Goal: Task Accomplishment & Management: Manage account settings

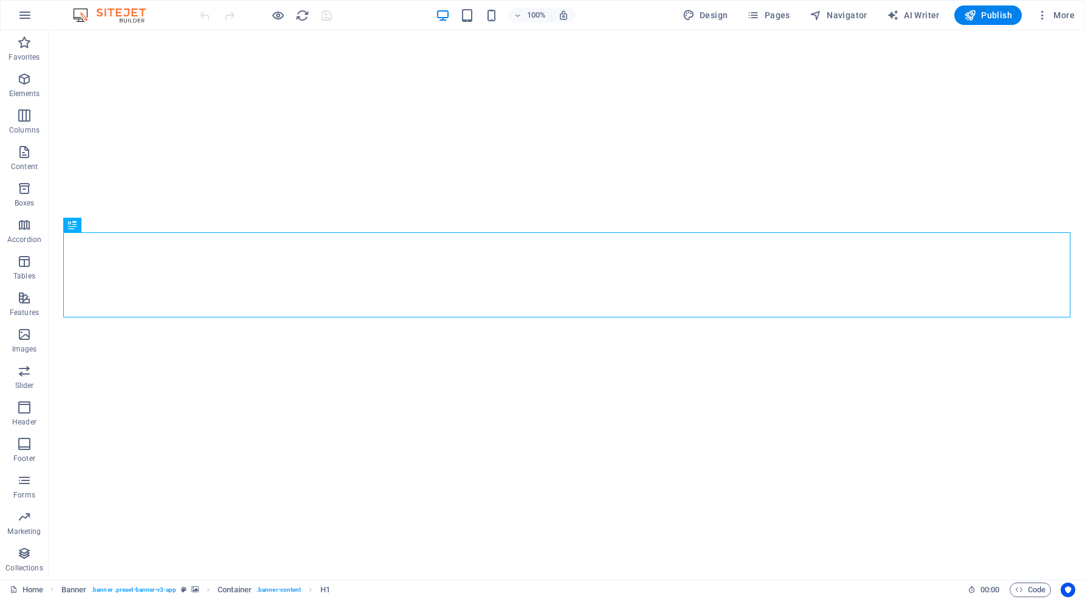
click at [24, 15] on icon "button" at bounding box center [25, 15] width 15 height 15
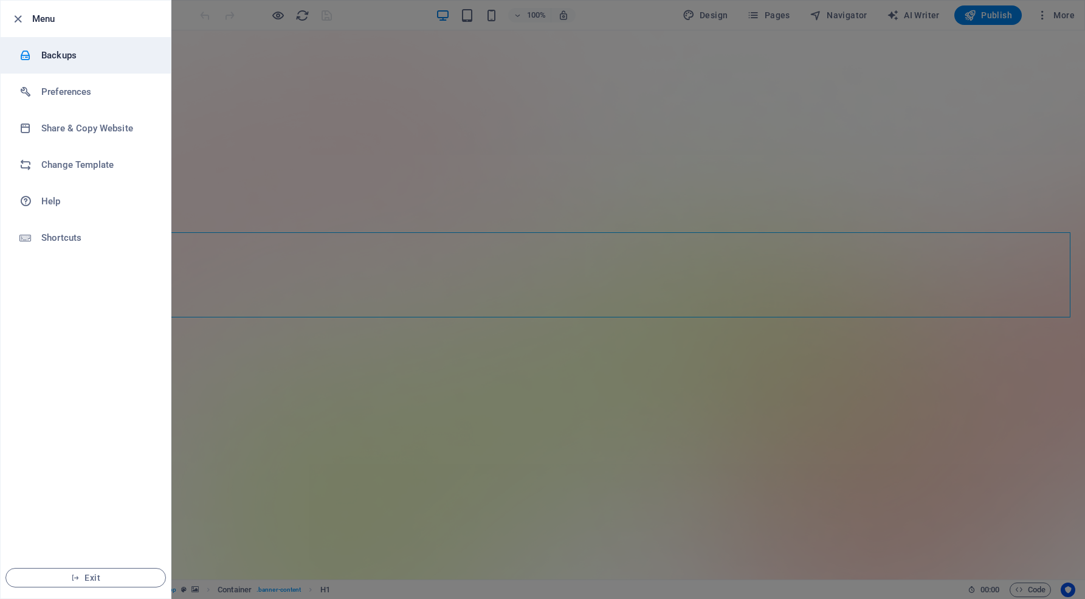
click at [57, 52] on h6 "Backups" at bounding box center [97, 55] width 112 height 15
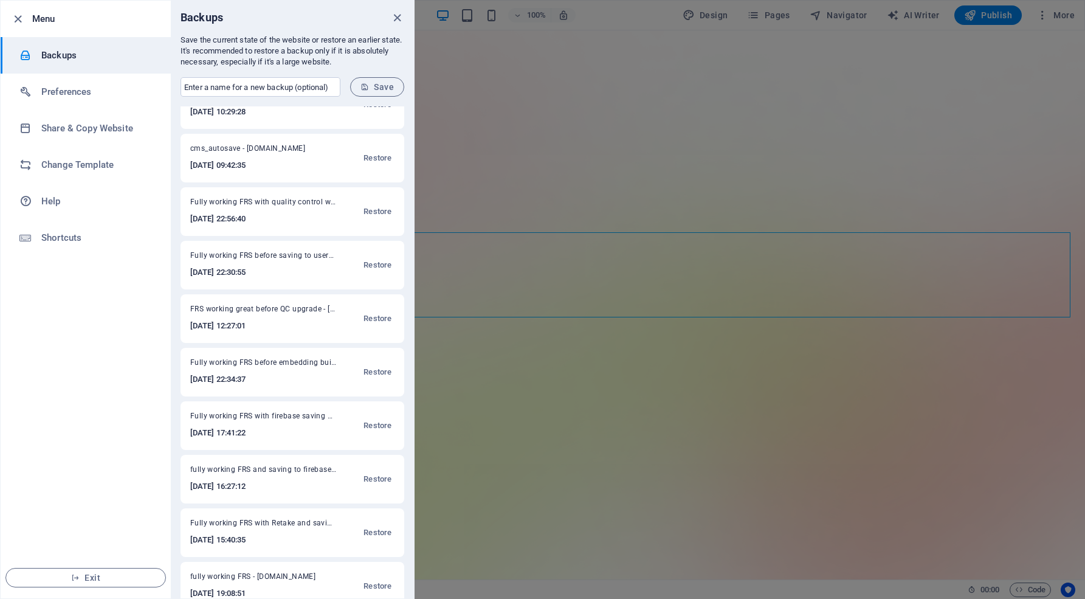
scroll to position [882, 0]
click at [374, 210] on span "Restore" at bounding box center [377, 211] width 28 height 15
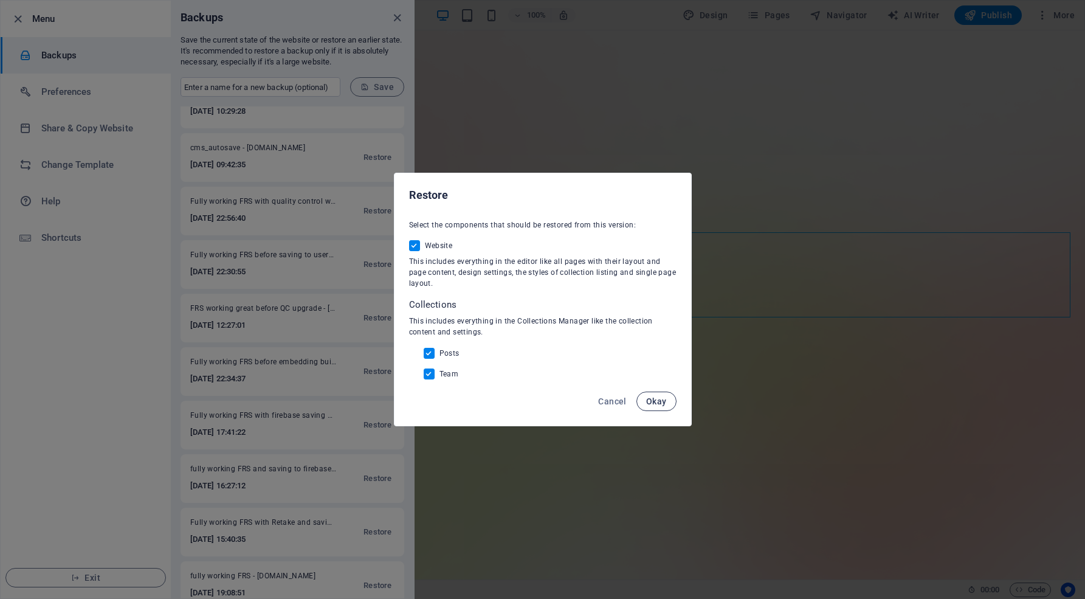
click at [662, 394] on button "Okay" at bounding box center [656, 400] width 40 height 19
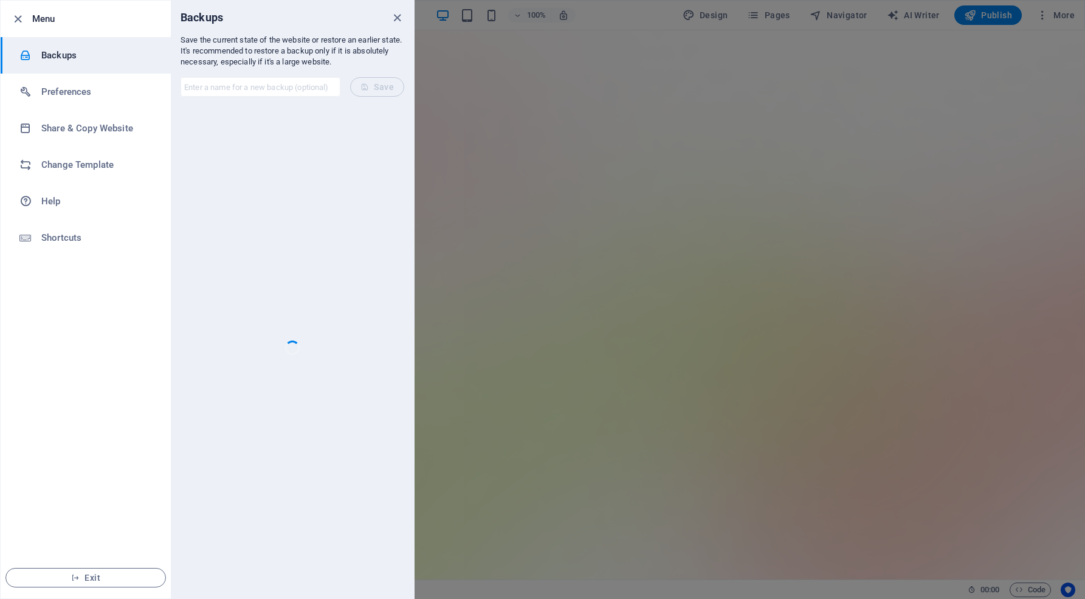
scroll to position [0, 0]
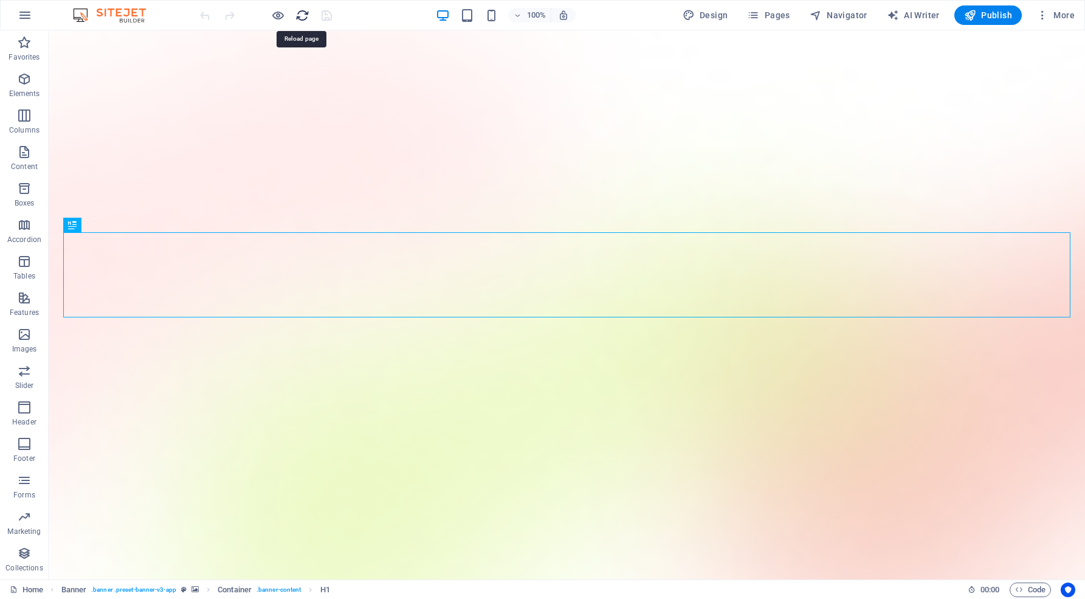
click at [304, 13] on icon "reload" at bounding box center [302, 16] width 14 height 14
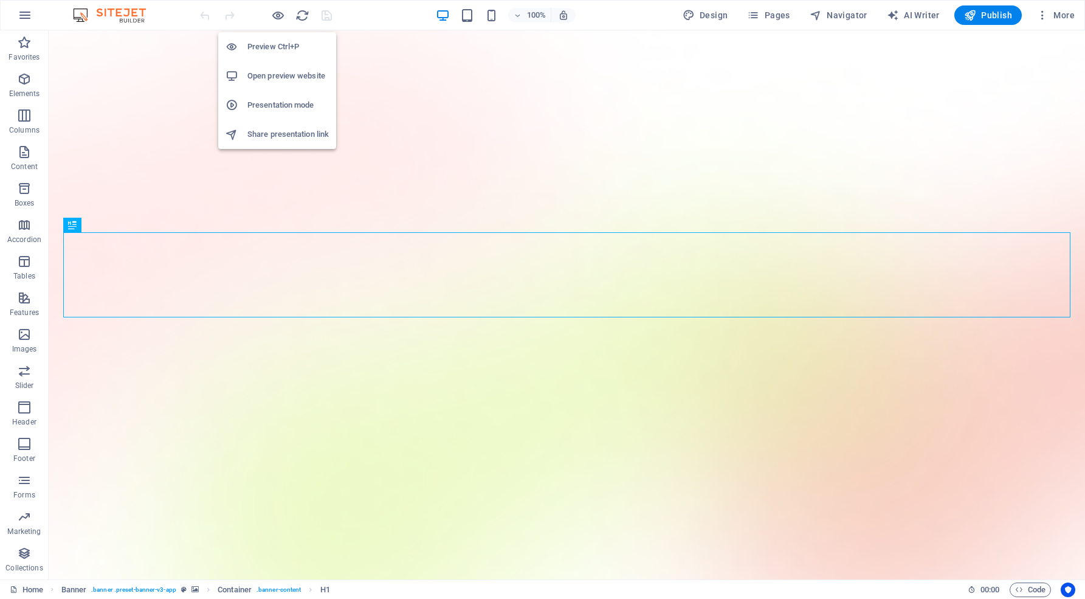
click at [281, 67] on li "Open preview website" at bounding box center [277, 75] width 118 height 29
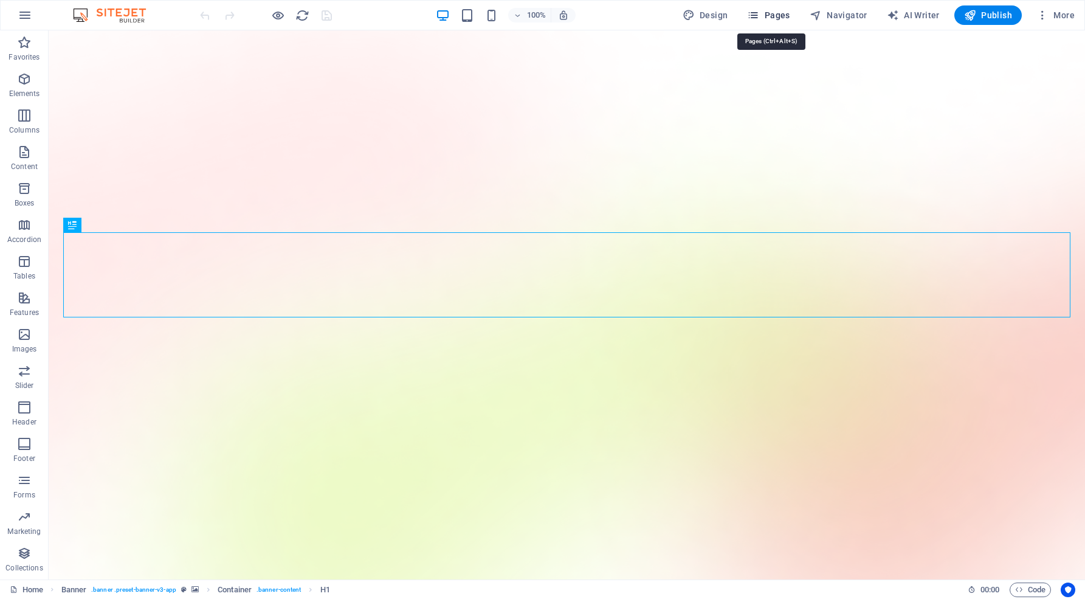
click at [767, 10] on span "Pages" at bounding box center [768, 15] width 43 height 12
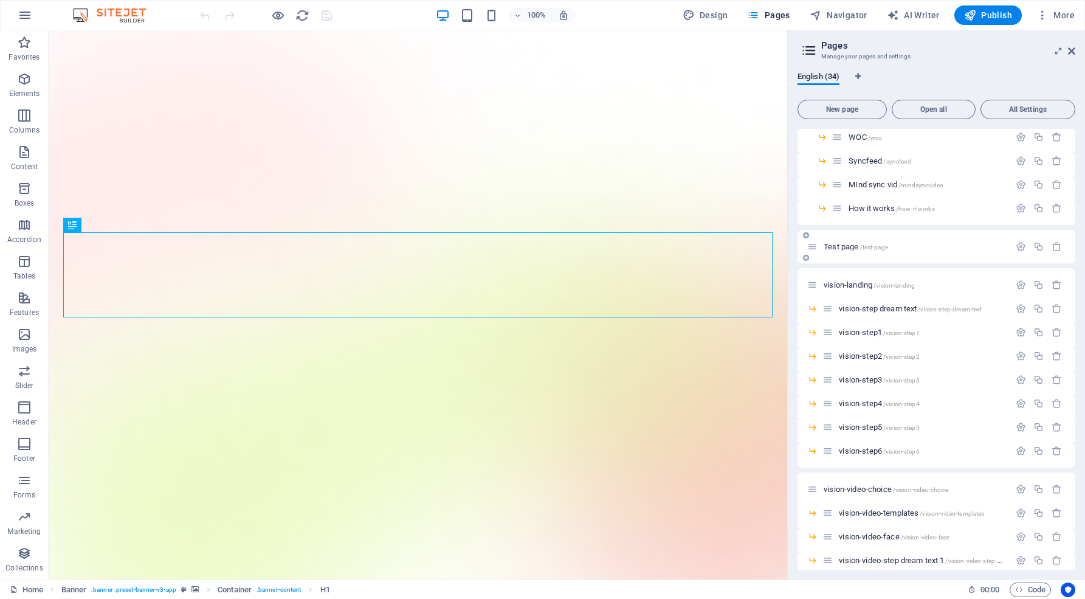
scroll to position [119, 0]
click at [854, 398] on span "vision-step4 /vision-step4" at bounding box center [879, 401] width 80 height 9
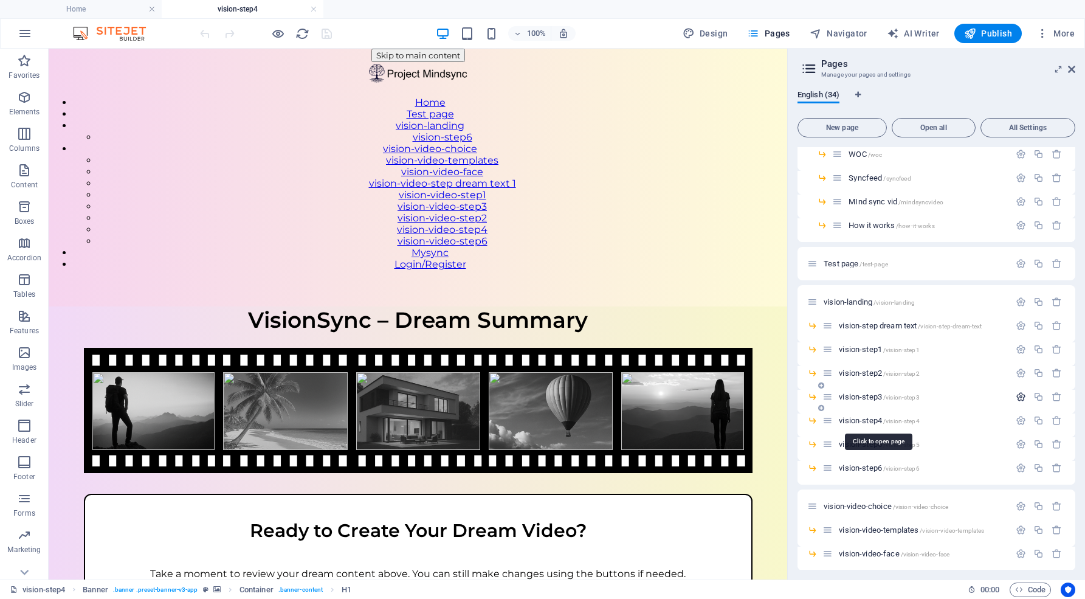
scroll to position [0, 0]
click at [1018, 395] on icon "button" at bounding box center [1020, 396] width 10 height 10
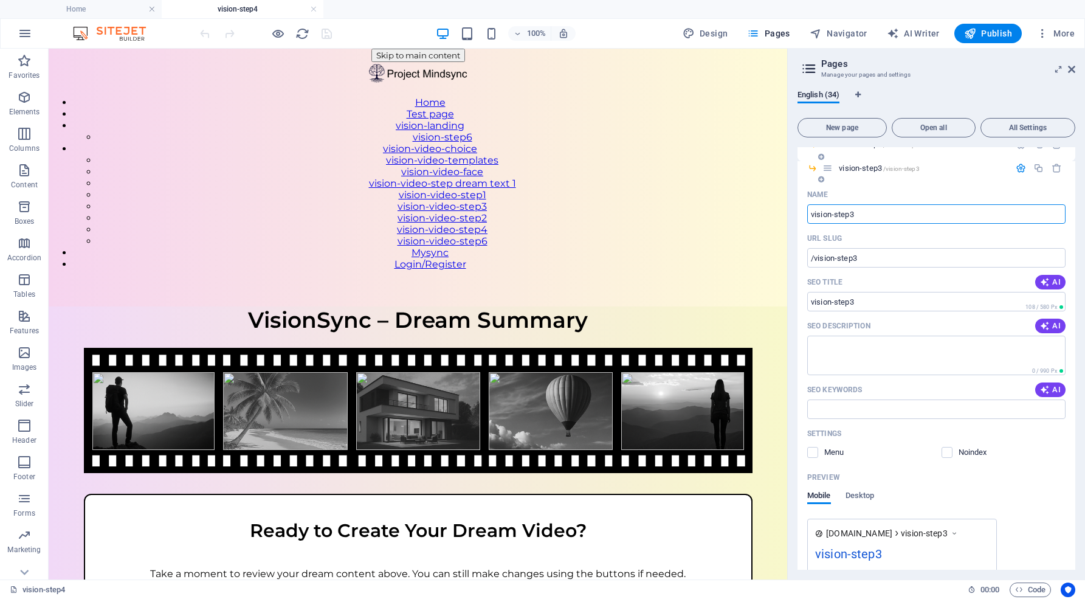
scroll to position [352, 0]
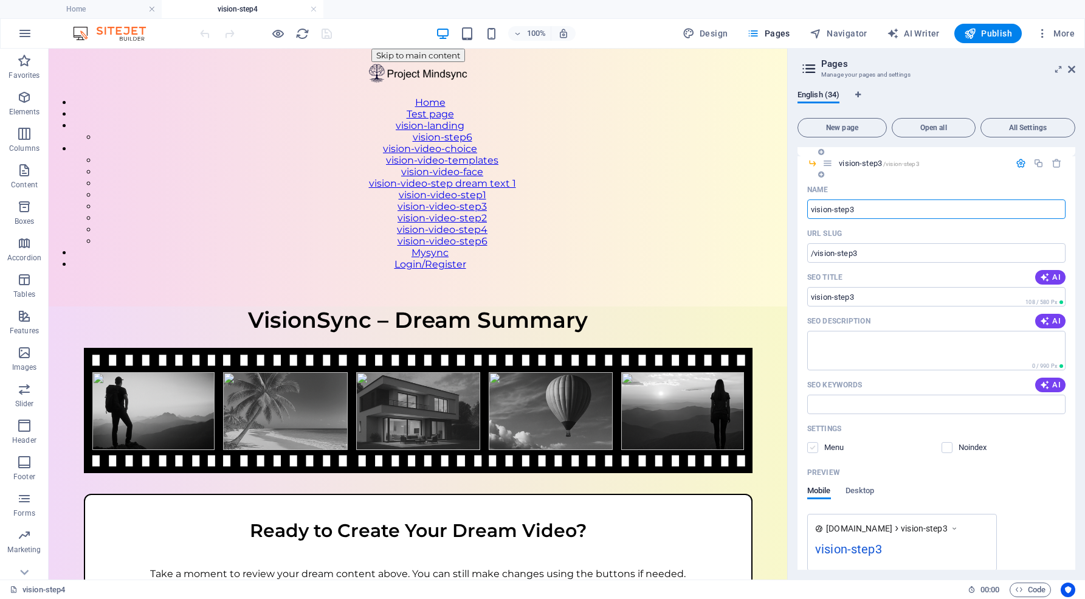
click at [809, 446] on div "Name vision-step3 ​ URL SLUG /vision-step3 ​ SEO Title AI vision-step3 ​ 108 / …" at bounding box center [936, 400] width 278 height 441
click at [811, 444] on label at bounding box center [812, 447] width 11 height 11
click at [0, 0] on input "checkbox" at bounding box center [0, 0] width 0 height 0
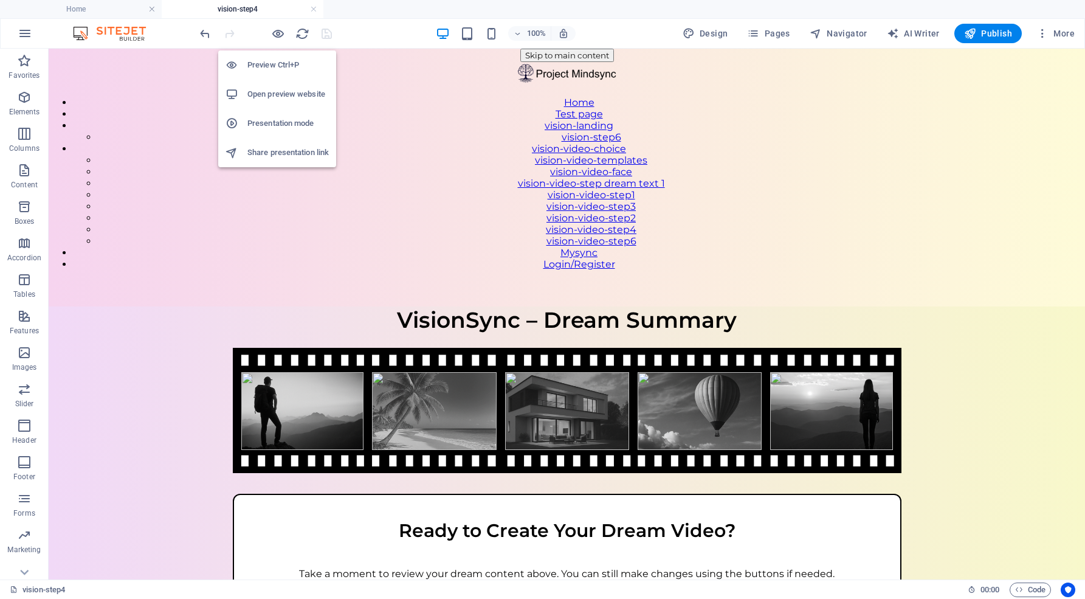
click at [281, 94] on h6 "Open preview website" at bounding box center [287, 94] width 81 height 15
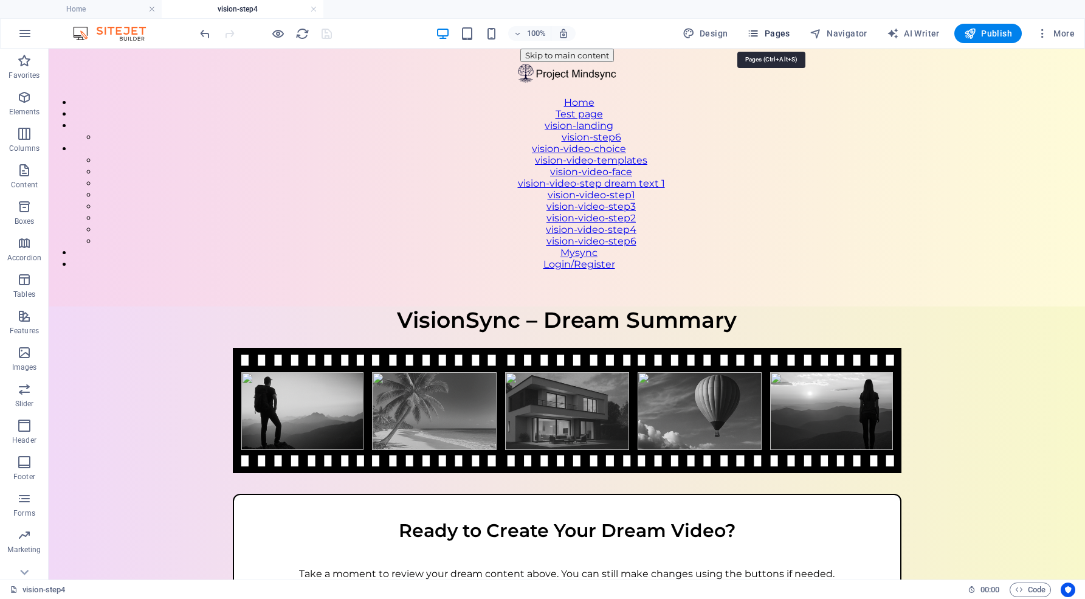
click at [781, 36] on span "Pages" at bounding box center [768, 33] width 43 height 12
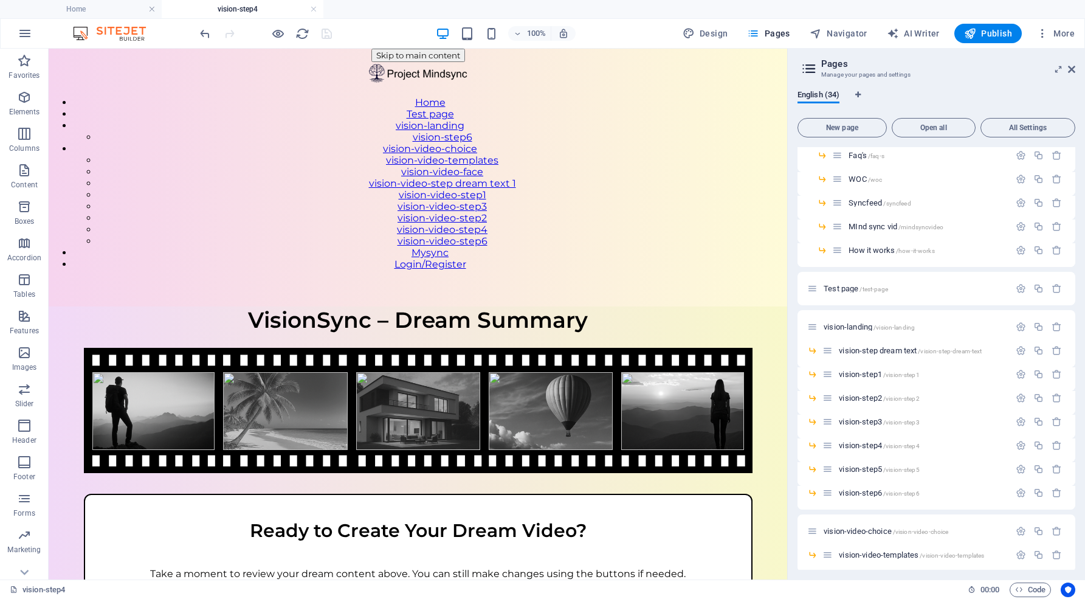
scroll to position [101, 0]
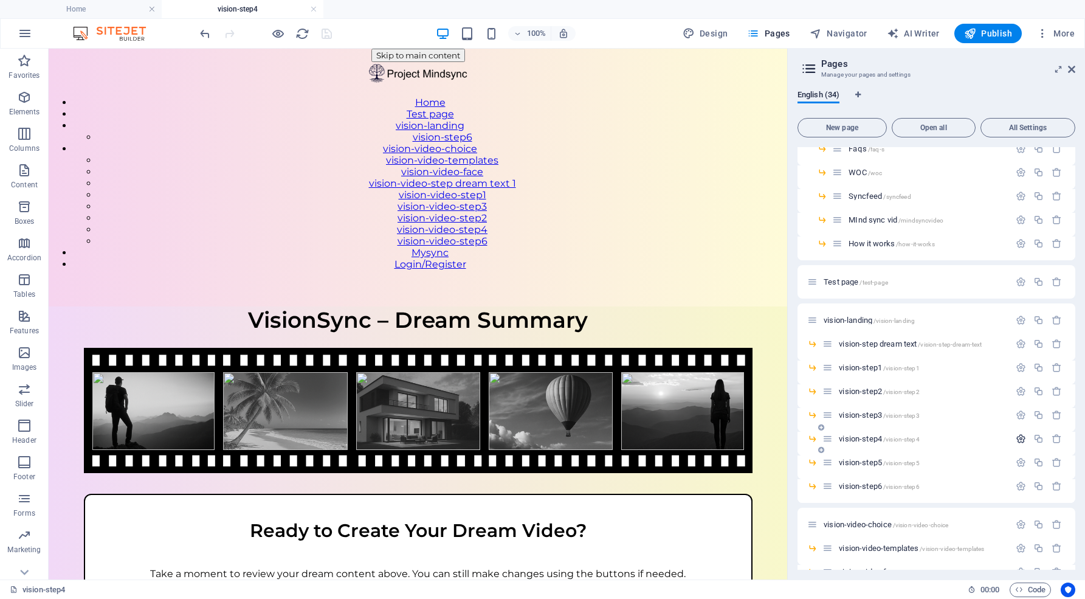
click at [1017, 439] on icon "button" at bounding box center [1020, 438] width 10 height 10
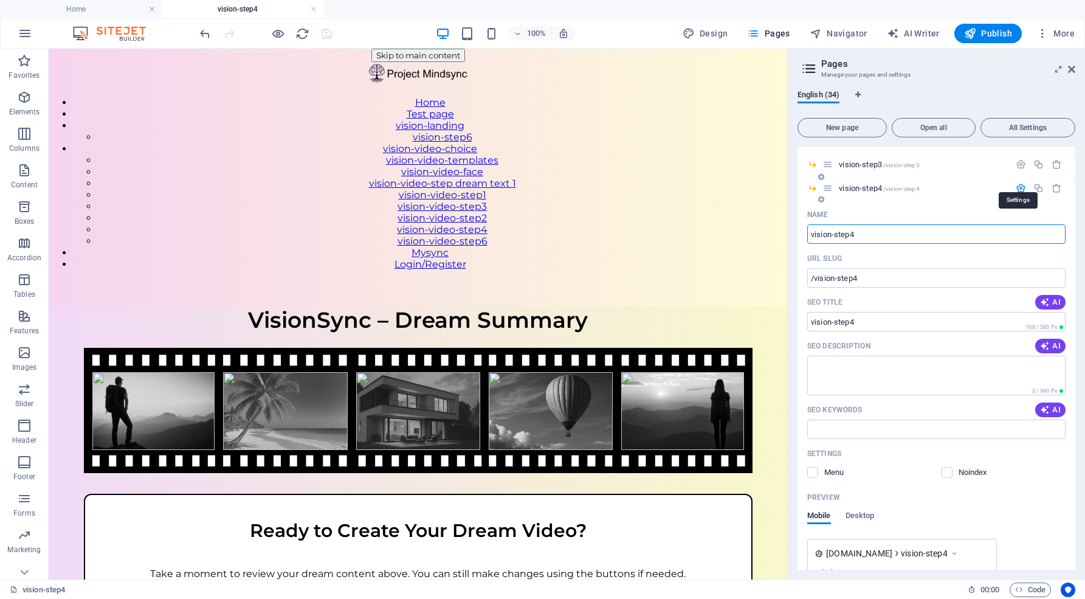
scroll to position [379, 0]
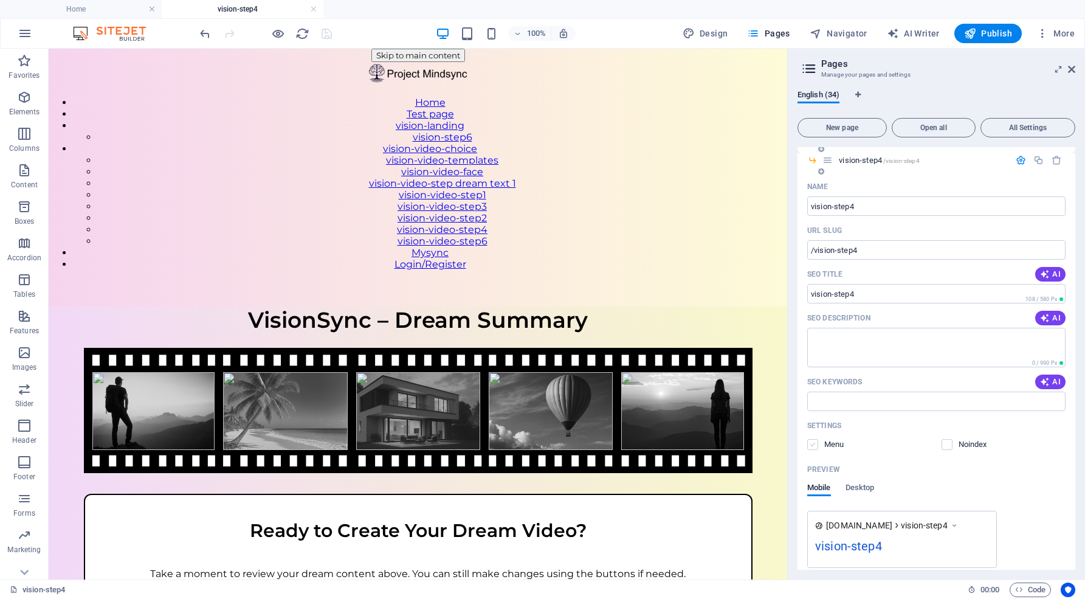
click at [813, 449] on label at bounding box center [812, 444] width 11 height 11
click at [0, 0] on input "checkbox" at bounding box center [0, 0] width 0 height 0
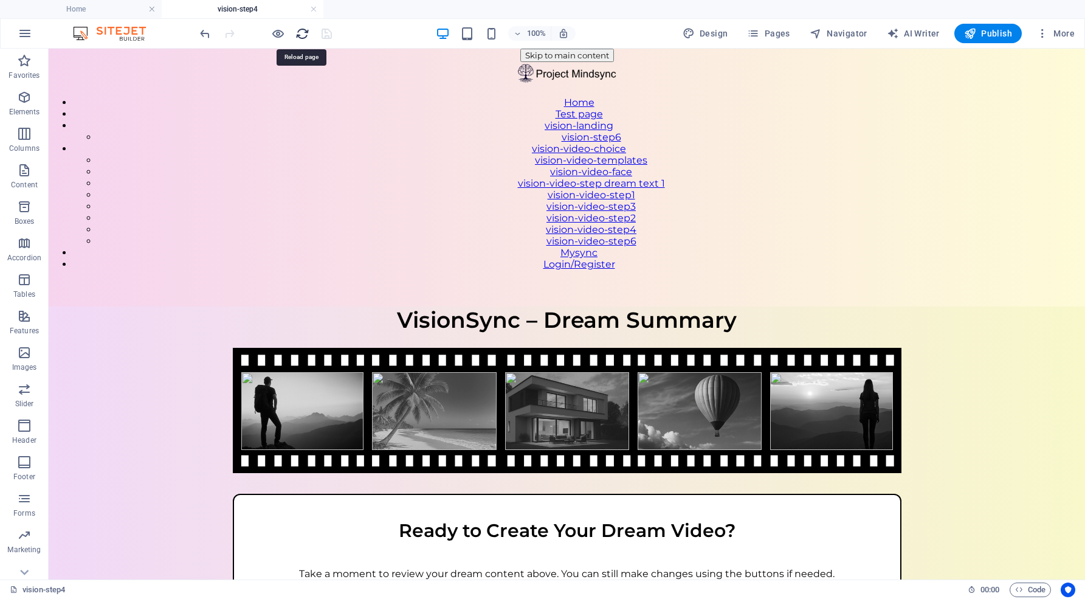
click at [299, 33] on icon "reload" at bounding box center [302, 34] width 14 height 14
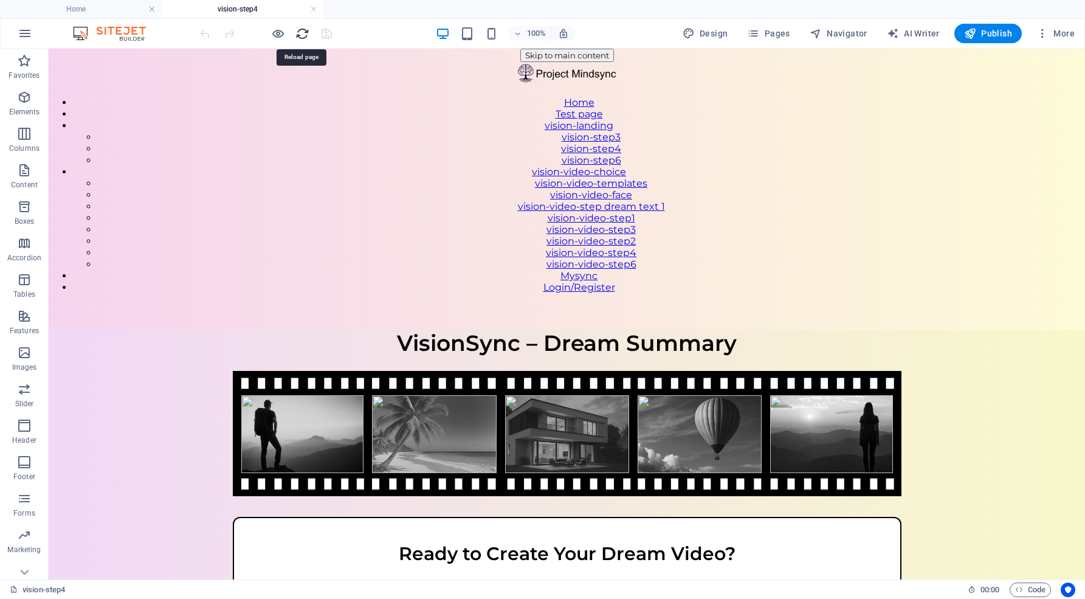
scroll to position [0, 0]
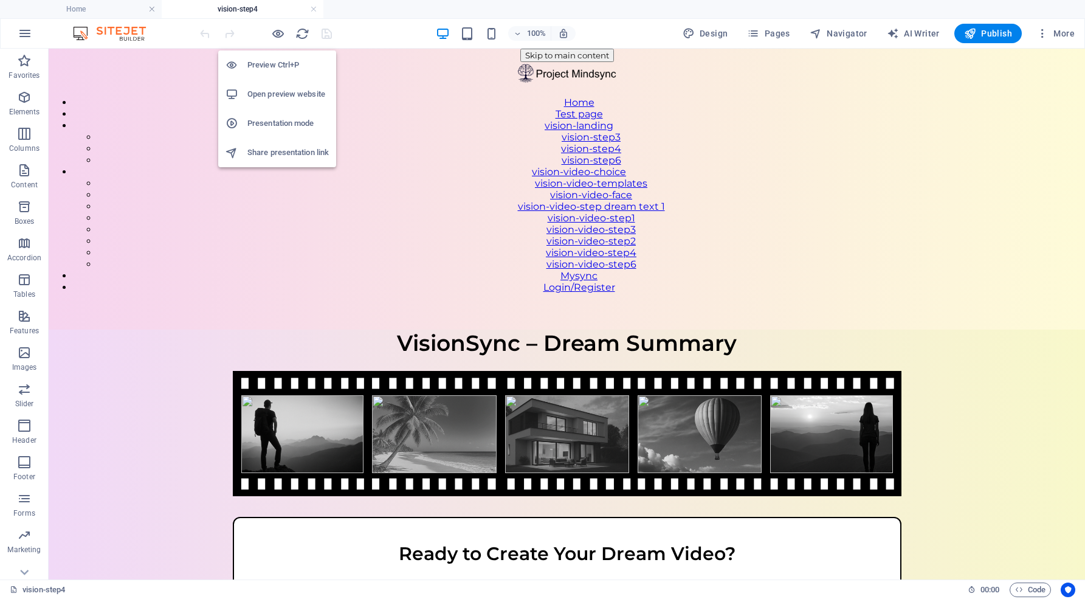
click at [280, 92] on h6 "Open preview website" at bounding box center [287, 94] width 81 height 15
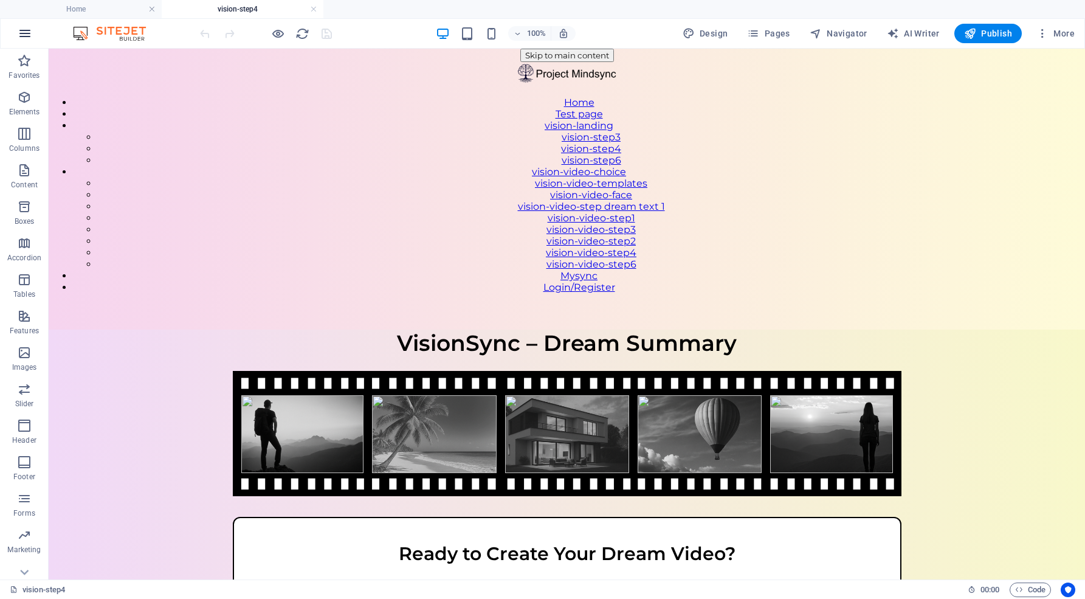
click at [19, 29] on icon "button" at bounding box center [25, 33] width 15 height 15
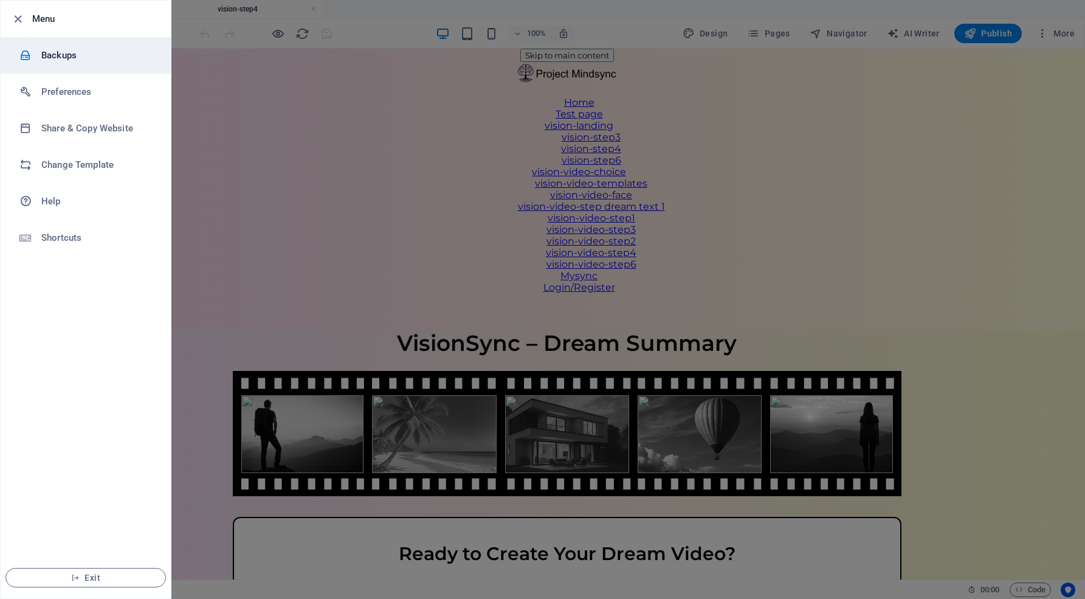
click at [66, 52] on h6 "Backups" at bounding box center [97, 55] width 112 height 15
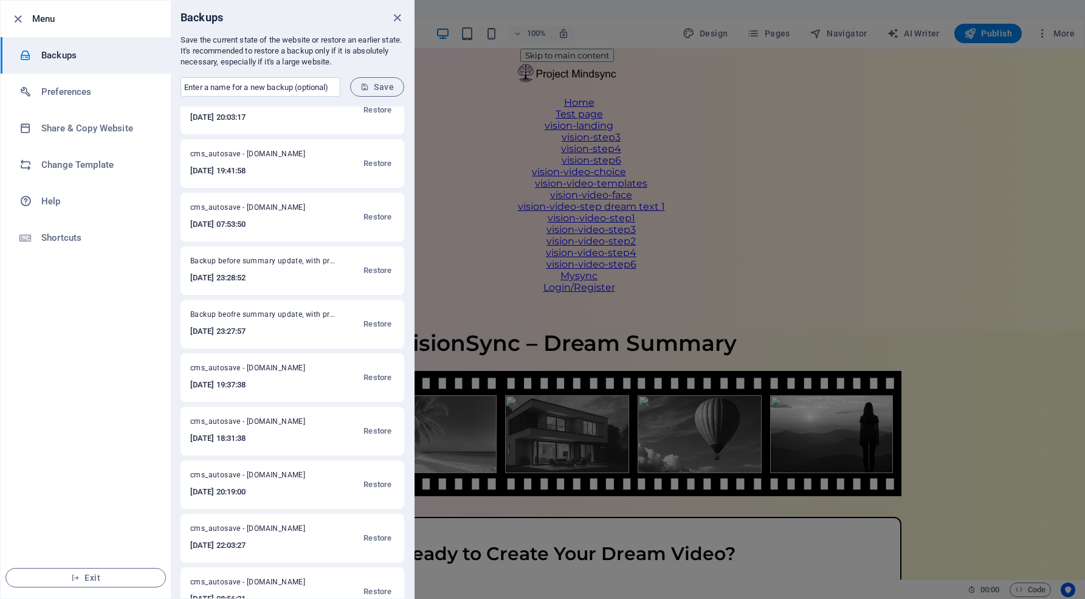
scroll to position [132, 0]
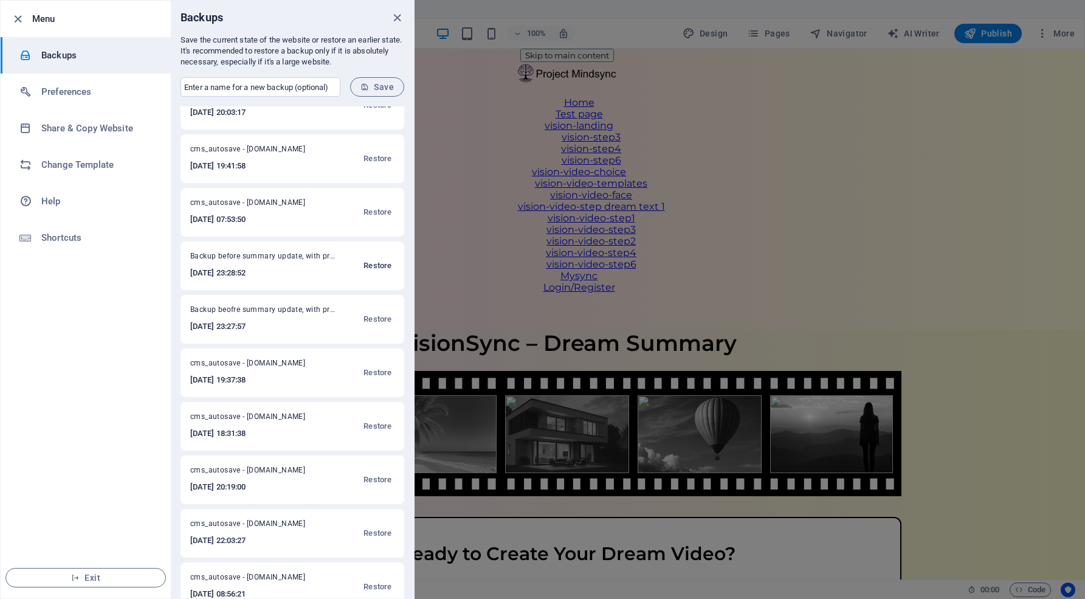
click at [371, 262] on span "Restore" at bounding box center [377, 265] width 28 height 15
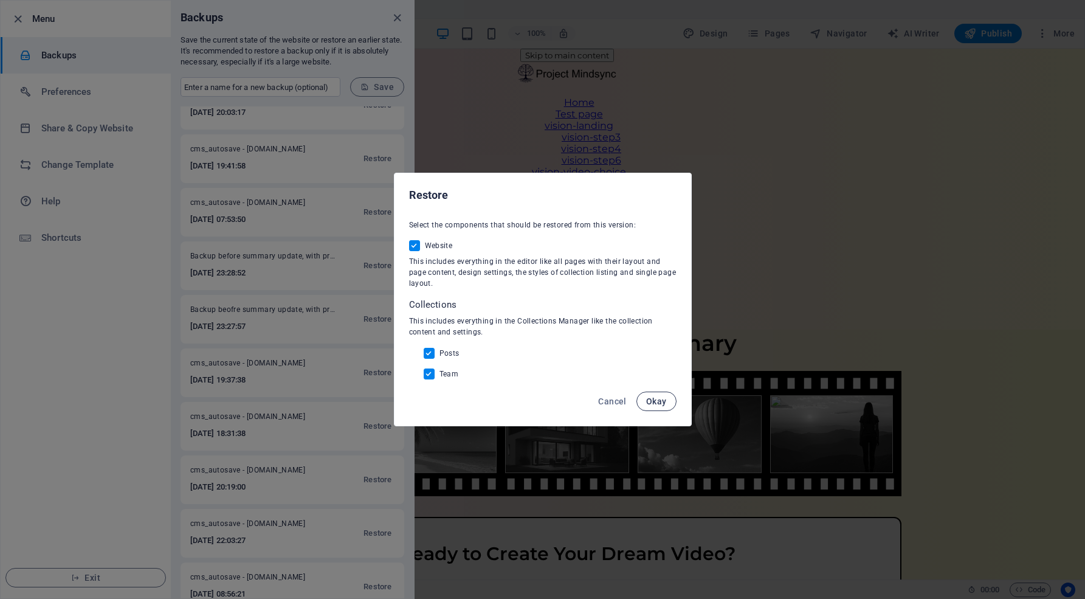
click at [655, 398] on span "Okay" at bounding box center [656, 401] width 21 height 10
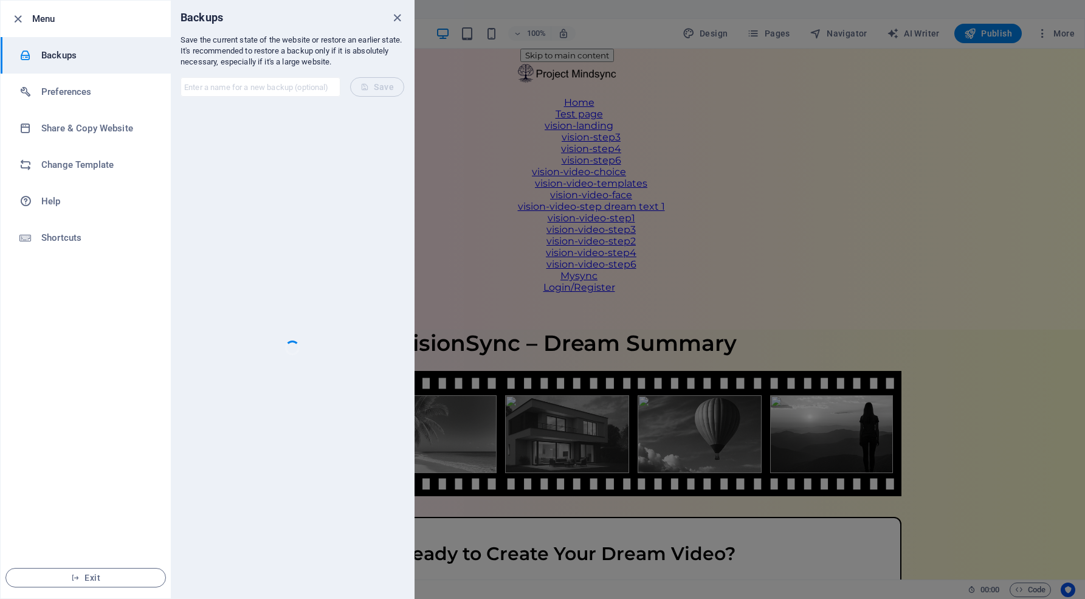
scroll to position [0, 0]
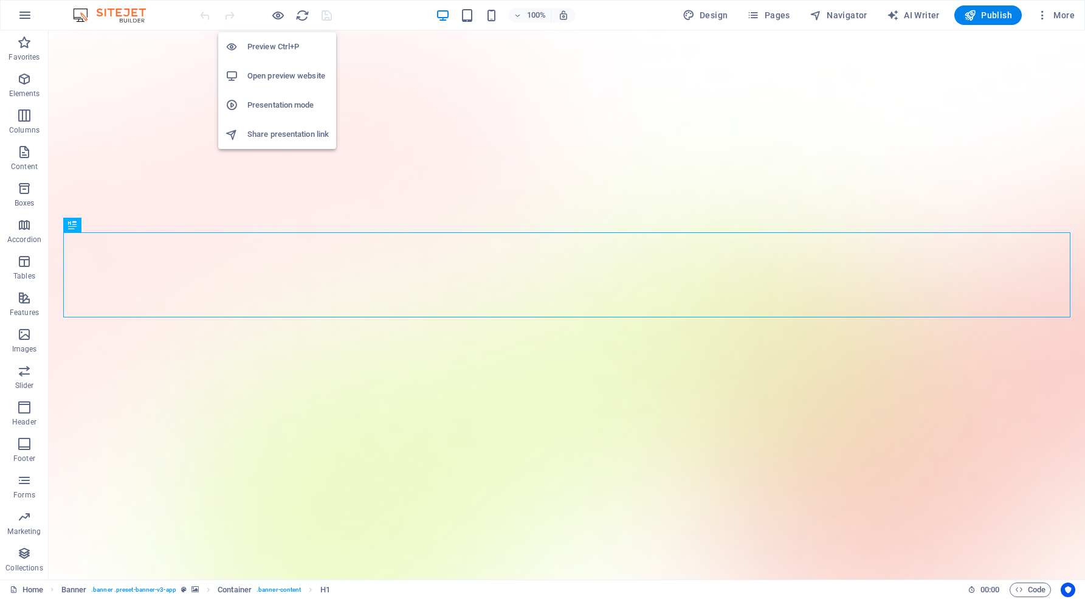
click at [281, 77] on h6 "Open preview website" at bounding box center [287, 76] width 81 height 15
click at [275, 11] on icon "button" at bounding box center [278, 16] width 14 height 14
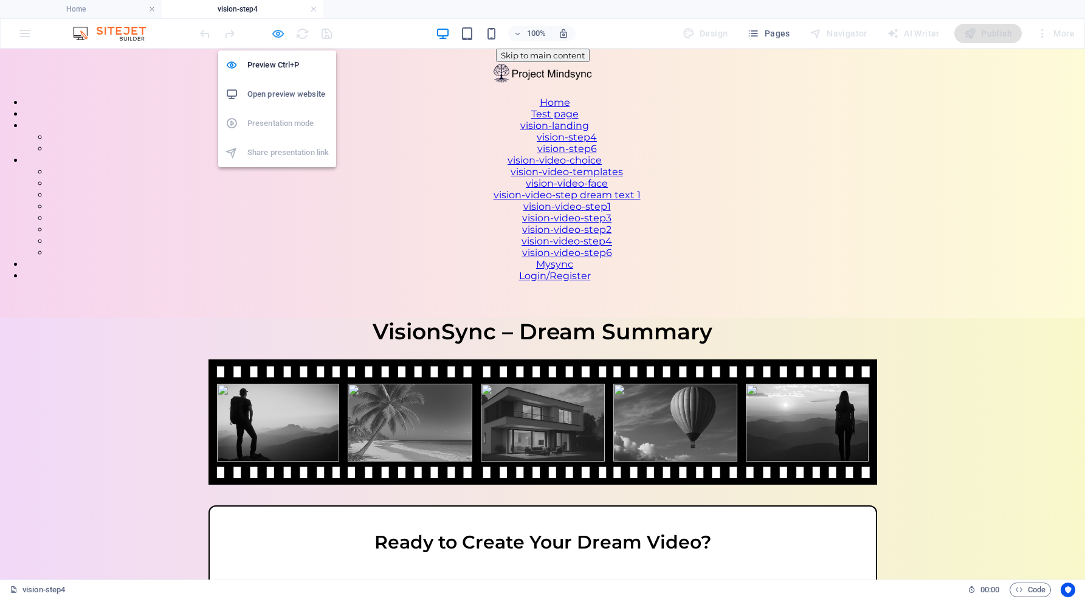
click at [281, 33] on icon "button" at bounding box center [278, 34] width 14 height 14
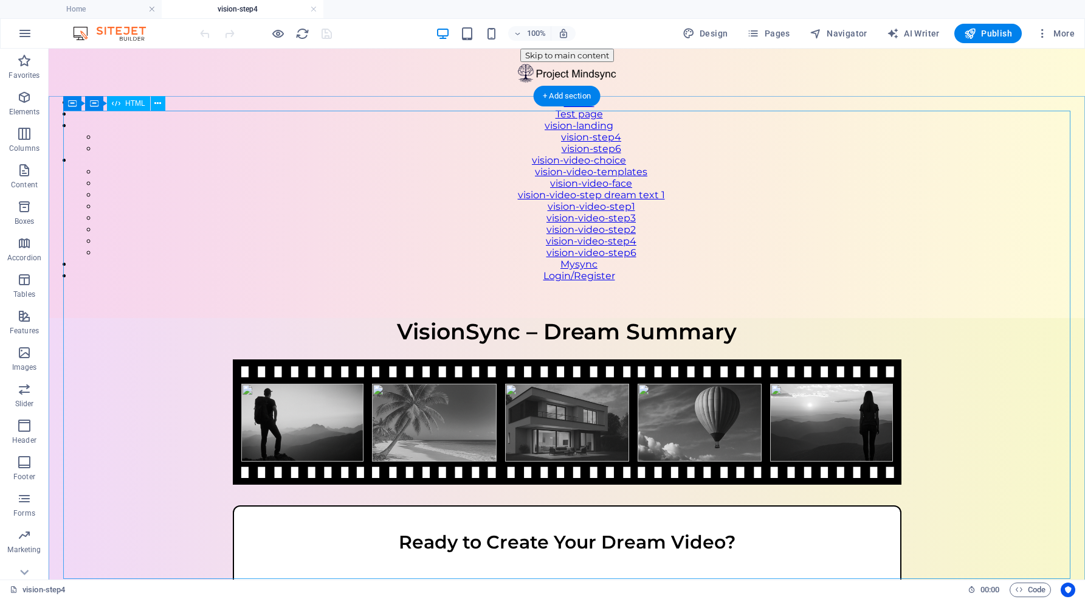
click at [458, 318] on div "VisionSync – Step 4 VisionSync – Dream Summary Ready to Create Your Dream Video…" at bounding box center [567, 519] width 1036 height 403
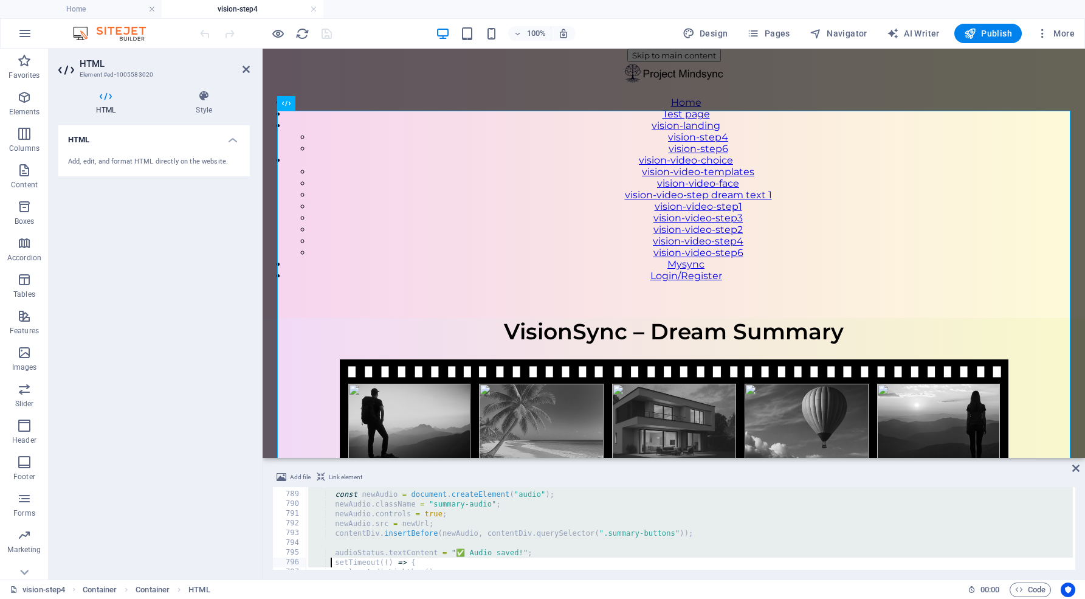
scroll to position [7785, 0]
drag, startPoint x: 307, startPoint y: 493, endPoint x: 331, endPoint y: 581, distance: 90.7
click at [331, 579] on section "Favorites Elements Columns Content Boxes Accordion Tables Features Images Slide…" at bounding box center [542, 314] width 1085 height 530
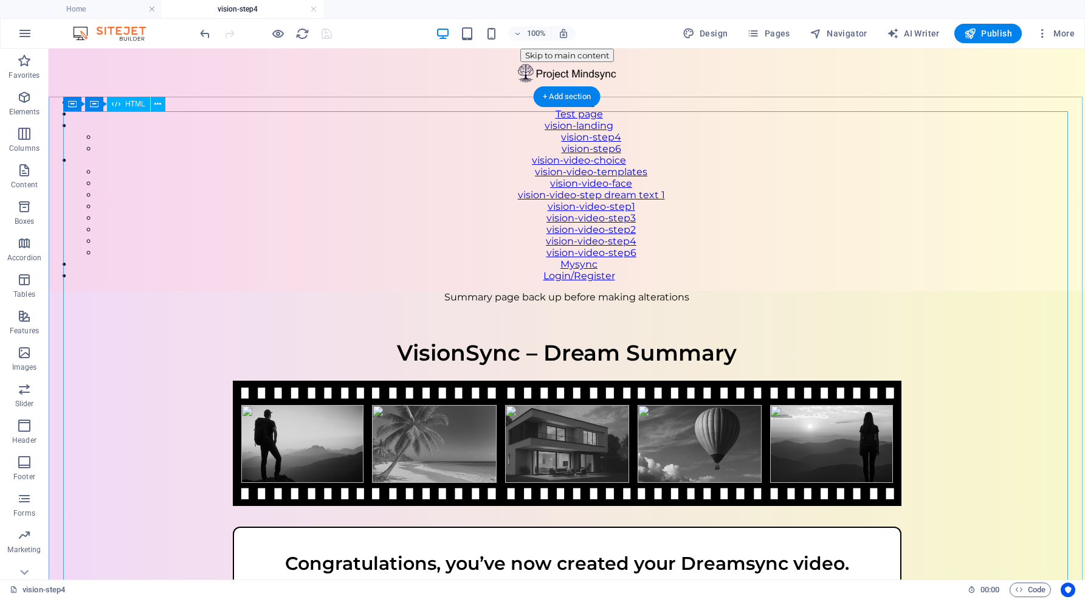
scroll to position [0, 0]
click at [371, 291] on div "Summary page back up before making alterations VisionSync – Step 4 VisionSync –…" at bounding box center [567, 562] width 1036 height 543
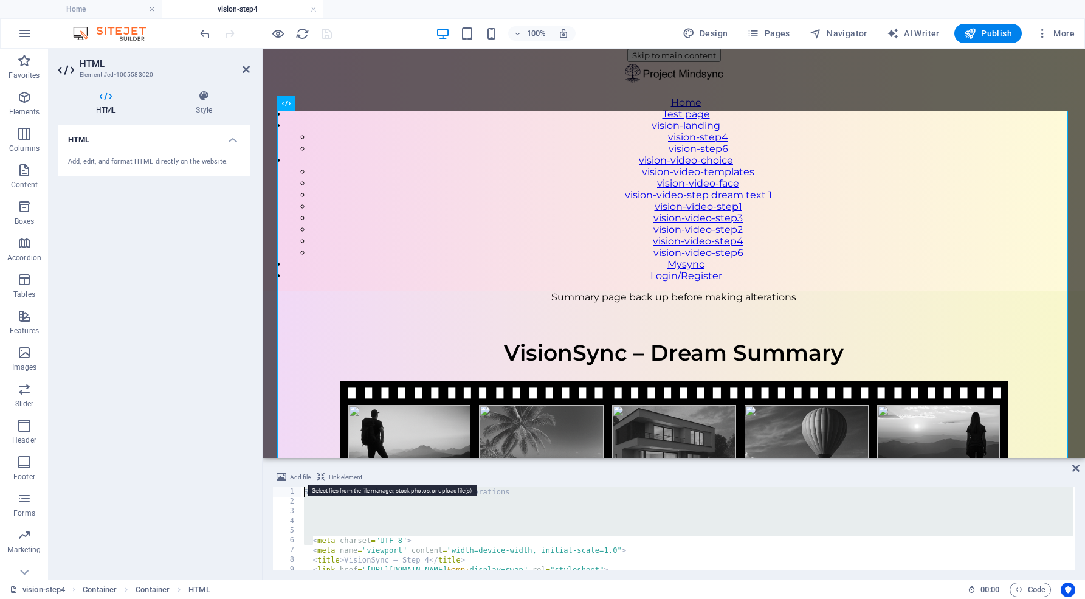
drag, startPoint x: 311, startPoint y: 541, endPoint x: 280, endPoint y: 472, distance: 75.1
click at [280, 472] on div "Add file Link element 1 2 3 4 5 6 7 8 9 10 11 Summary page back up before makin…" at bounding box center [673, 520] width 803 height 100
type textarea "<meta charset="UTF-8">"
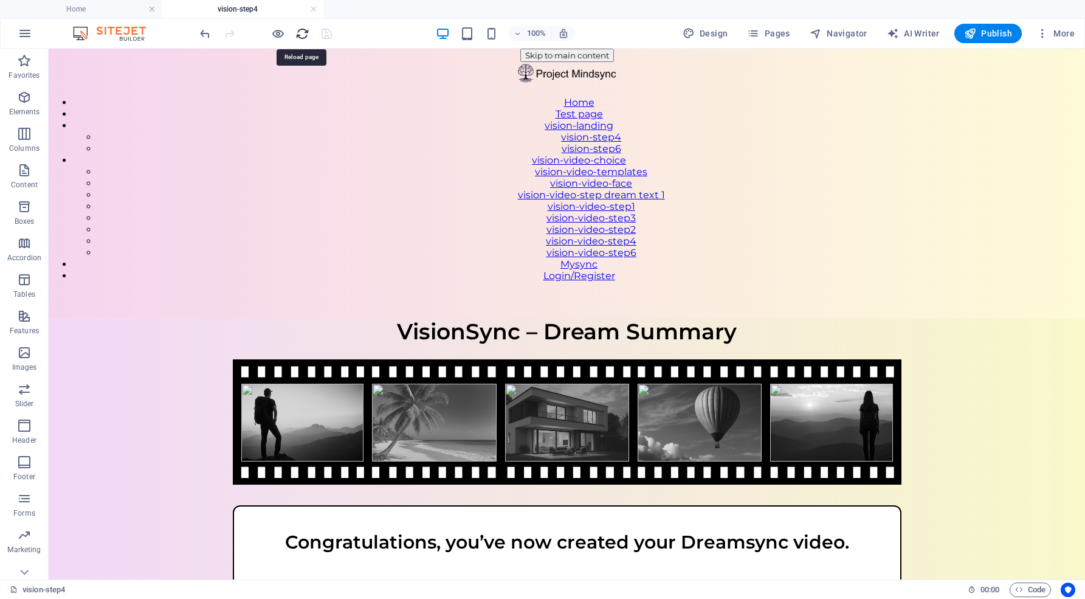
click at [306, 33] on icon "reload" at bounding box center [302, 34] width 14 height 14
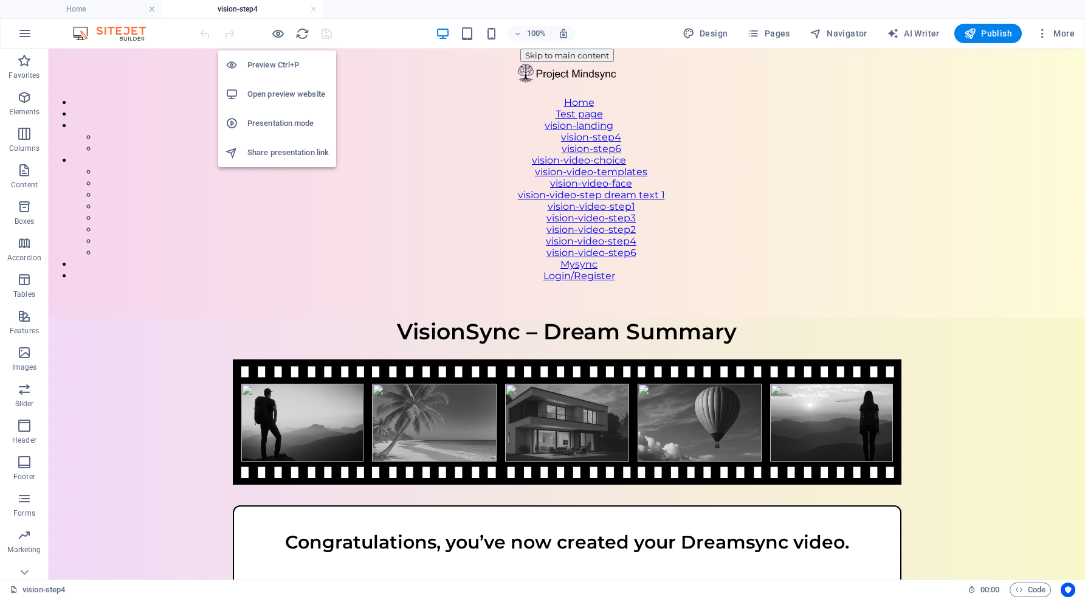
click at [288, 96] on h6 "Open preview website" at bounding box center [287, 94] width 81 height 15
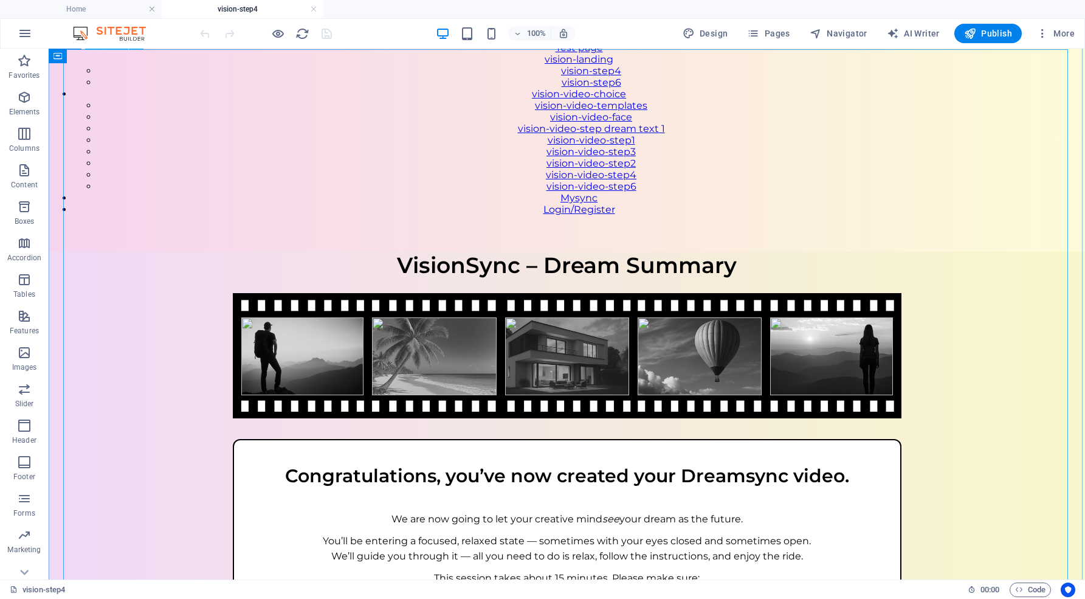
scroll to position [67, 0]
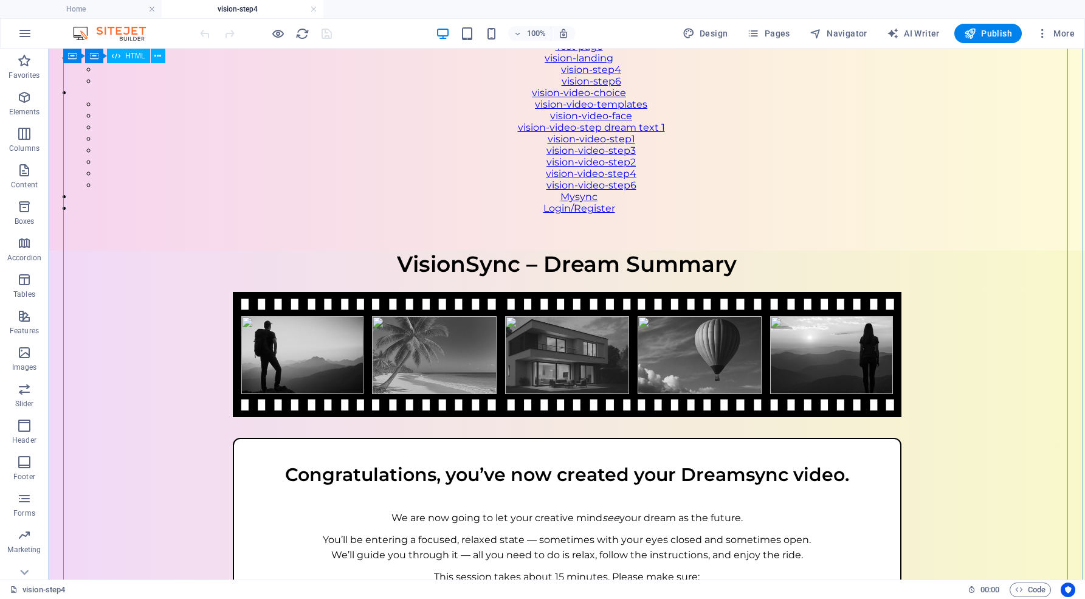
click at [681, 412] on div "VisionSync – Step 4 VisionSync – Dream Summary Congratulations, you’ve now crea…" at bounding box center [567, 497] width 1036 height 495
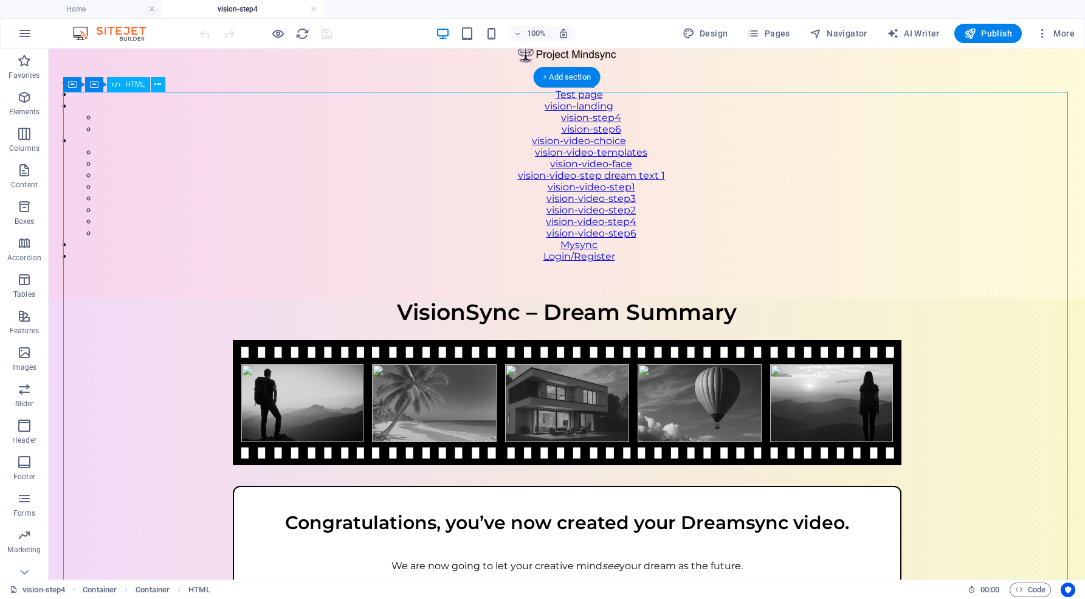
scroll to position [19, 0]
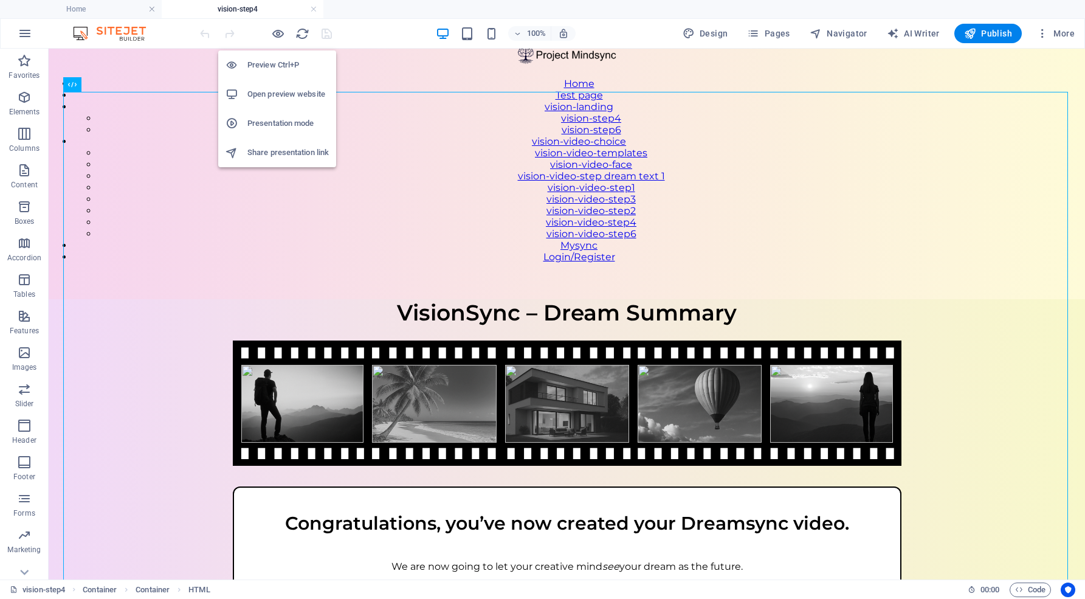
click at [286, 92] on h6 "Open preview website" at bounding box center [287, 94] width 81 height 15
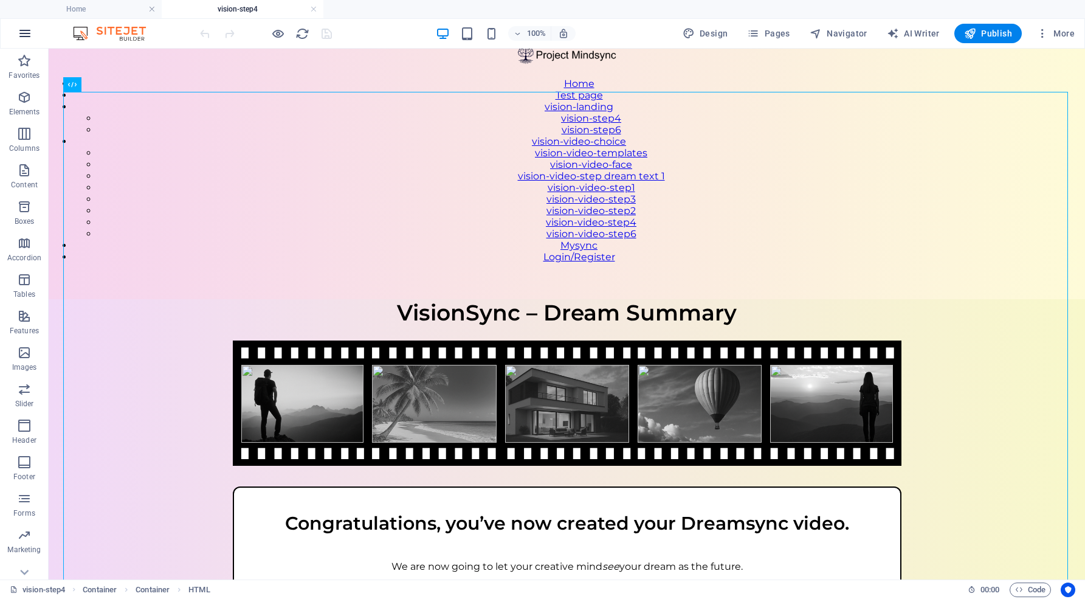
click at [26, 36] on icon "button" at bounding box center [25, 33] width 15 height 15
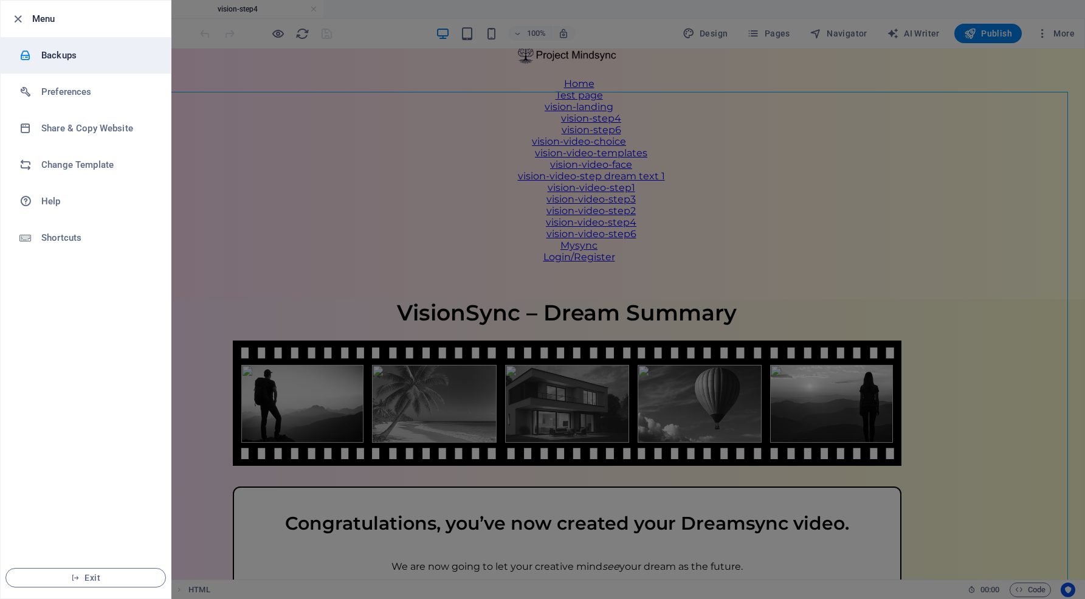
click at [52, 60] on h6 "Backups" at bounding box center [97, 55] width 112 height 15
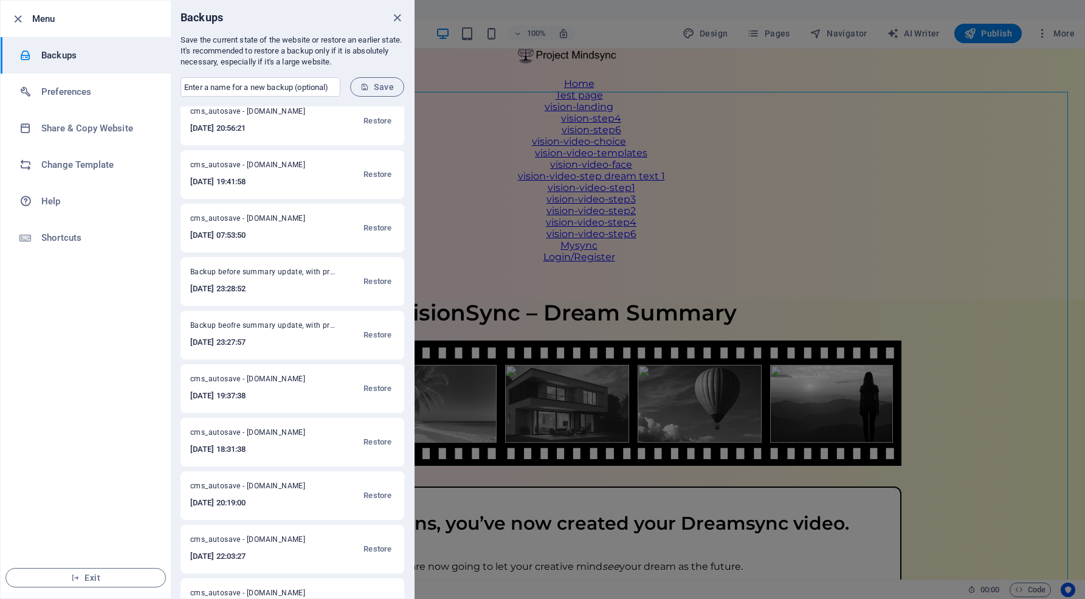
scroll to position [71, 0]
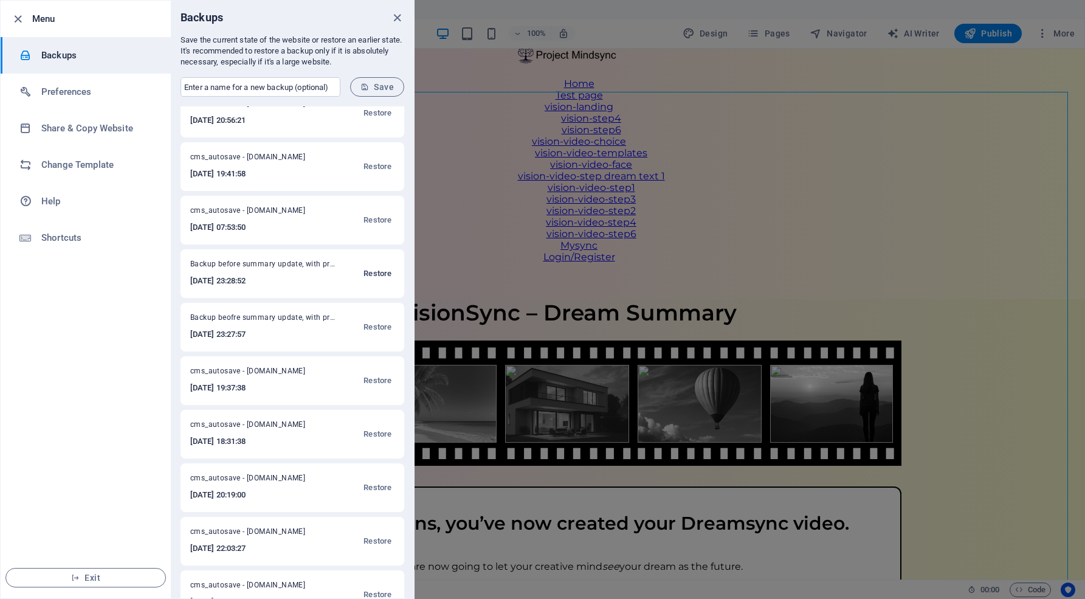
click at [376, 275] on span "Restore" at bounding box center [377, 273] width 28 height 15
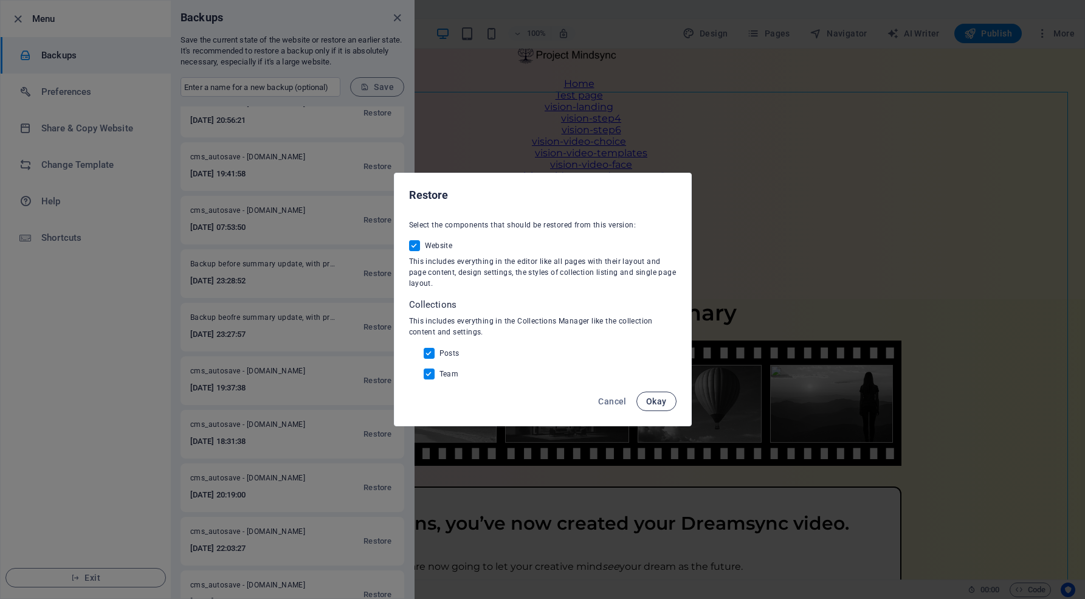
click at [653, 404] on span "Okay" at bounding box center [656, 401] width 21 height 10
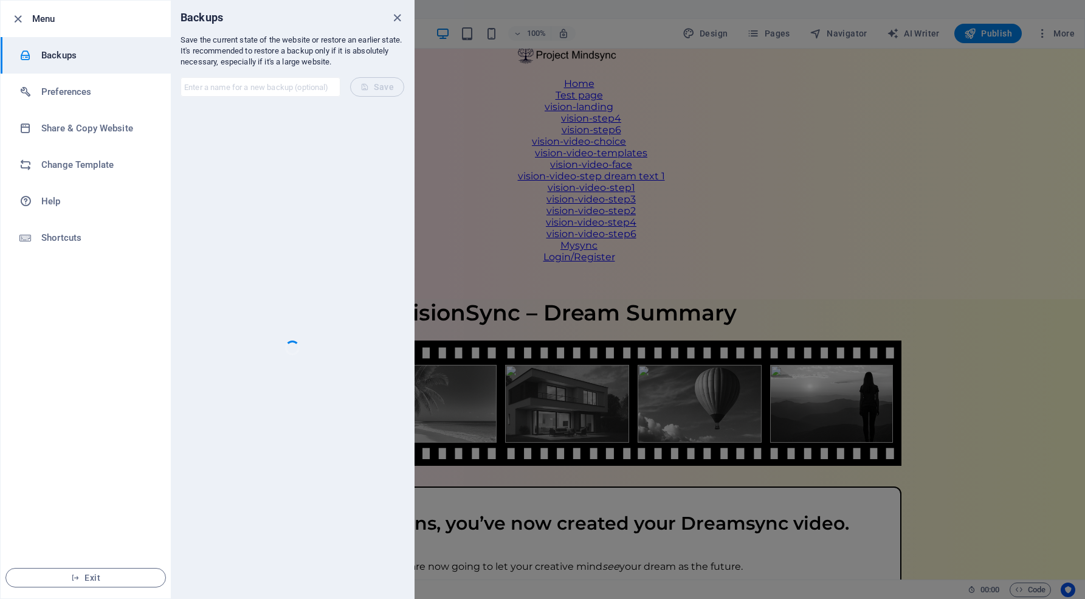
scroll to position [0, 0]
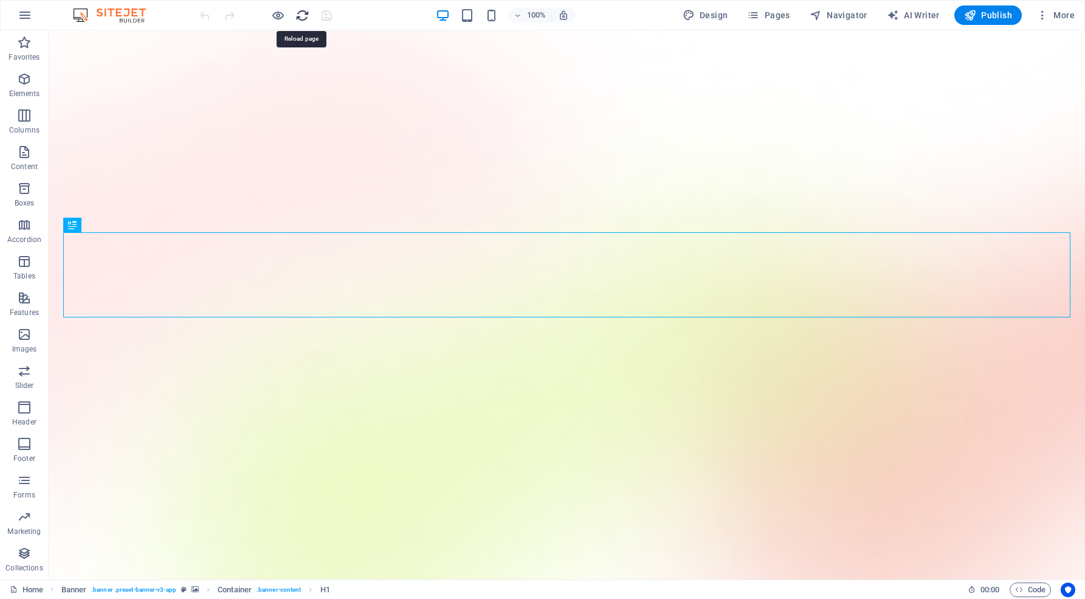
click at [304, 13] on icon "reload" at bounding box center [302, 16] width 14 height 14
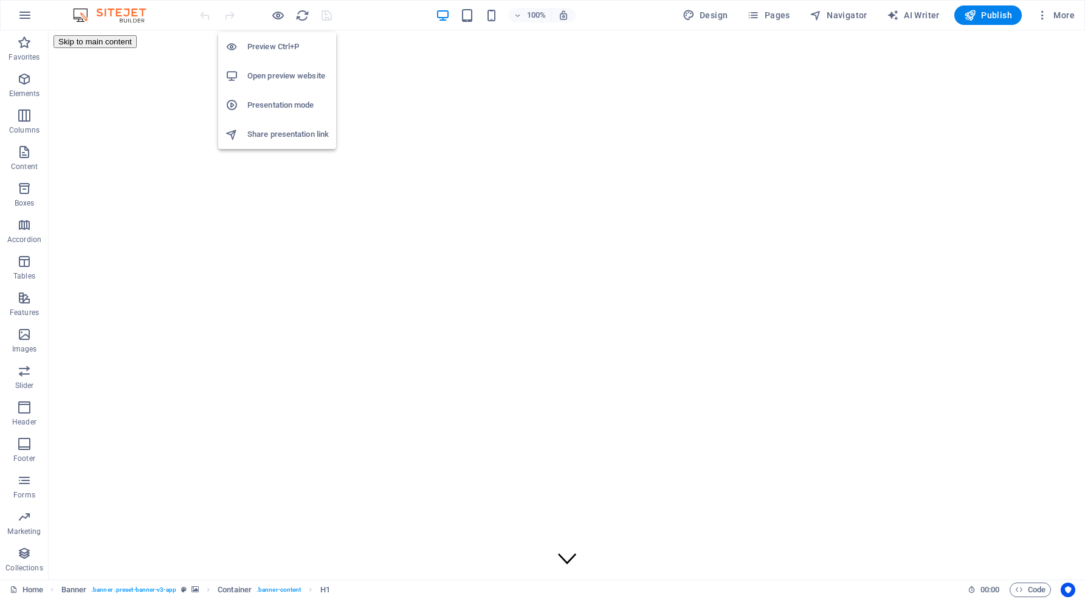
click at [286, 72] on h6 "Open preview website" at bounding box center [287, 76] width 81 height 15
click at [281, 74] on h6 "Open preview website" at bounding box center [287, 76] width 81 height 15
click at [281, 16] on icon "button" at bounding box center [278, 16] width 14 height 14
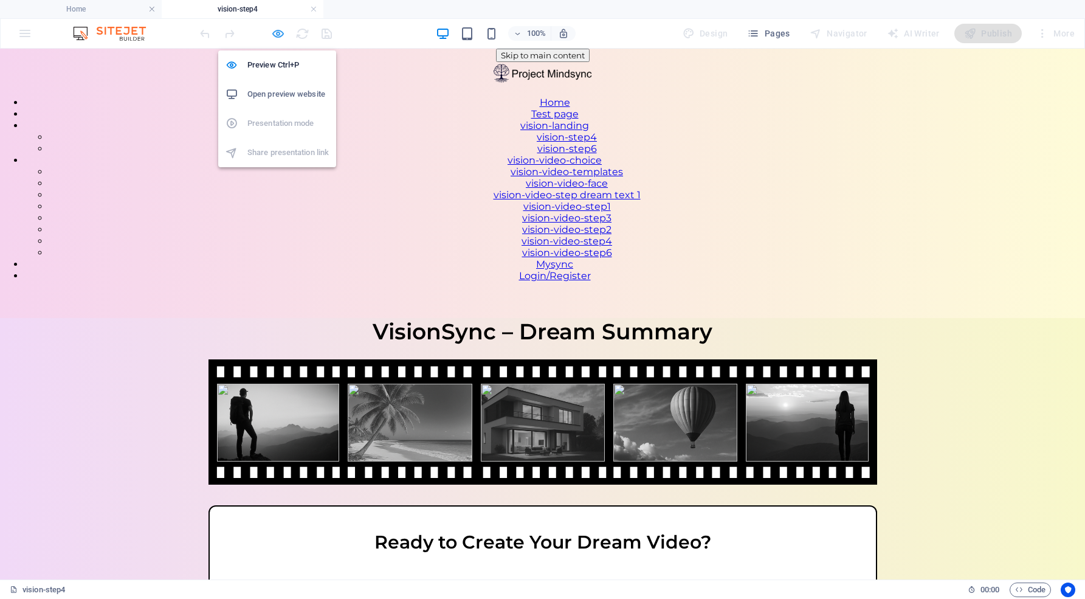
click at [278, 33] on icon "button" at bounding box center [278, 34] width 14 height 14
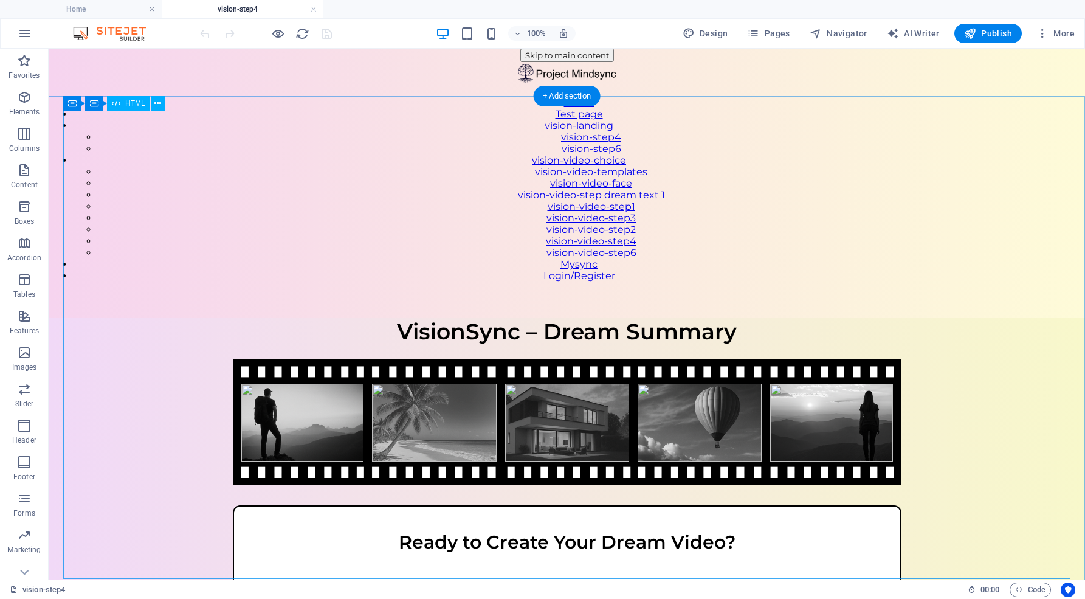
click at [388, 318] on div "VisionSync – Step 4 VisionSync – Dream Summary Ready to Create Your Dream Video…" at bounding box center [567, 519] width 1036 height 403
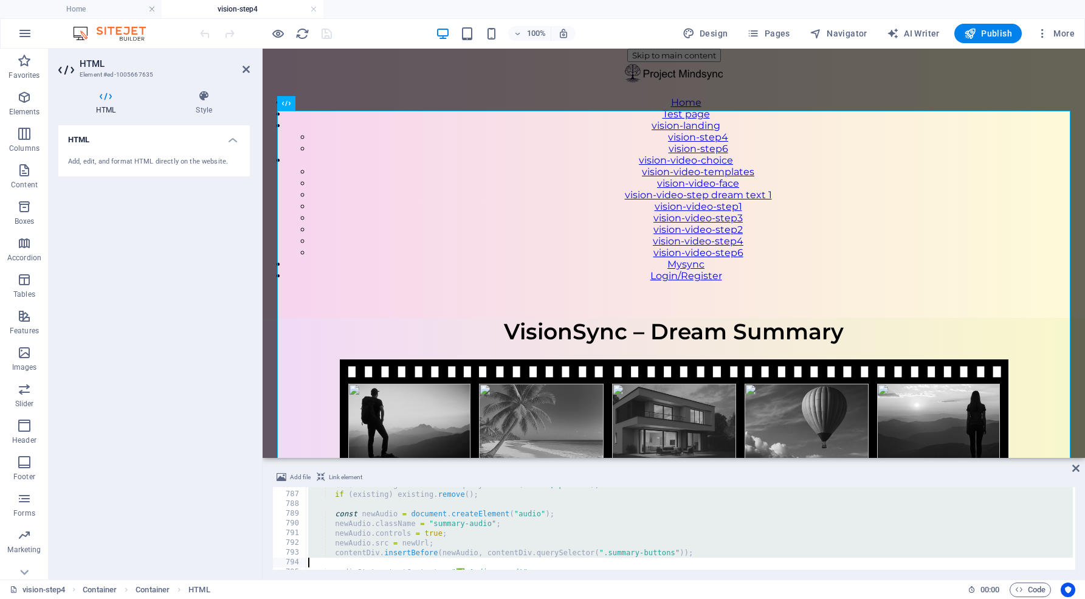
scroll to position [7785, 0]
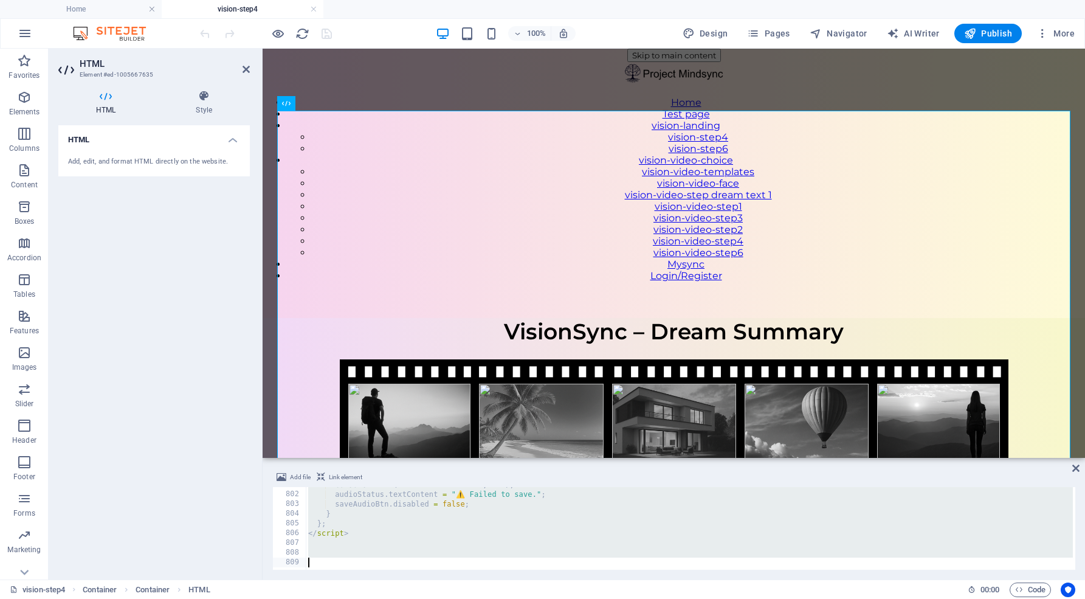
drag, startPoint x: 307, startPoint y: 490, endPoint x: 373, endPoint y: 591, distance: 120.2
click at [373, 579] on section "Favorites Elements Columns Content Boxes Accordion Tables Features Images Slide…" at bounding box center [542, 314] width 1085 height 530
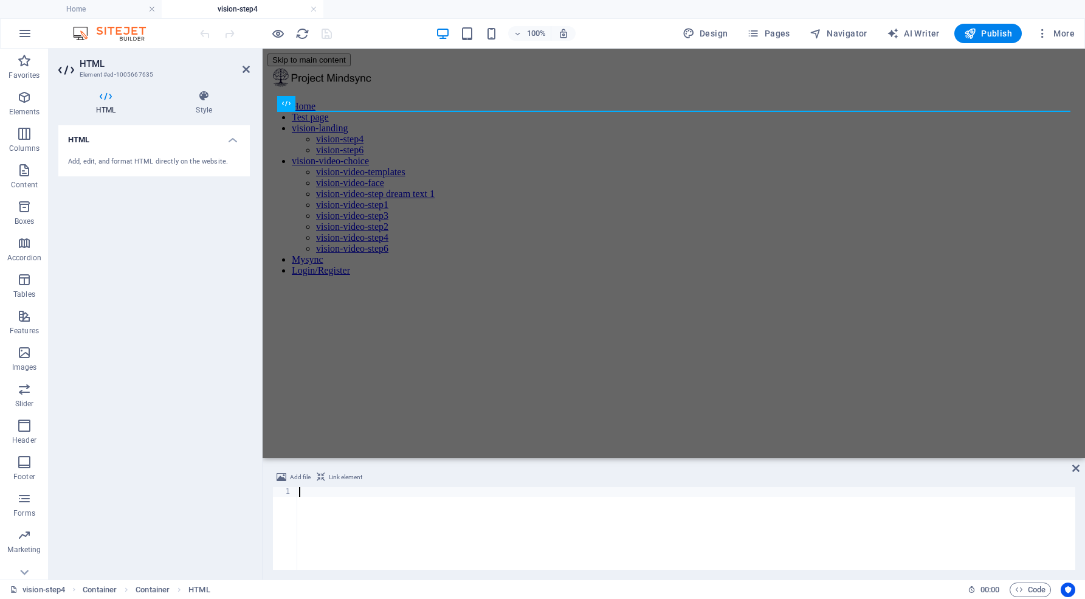
scroll to position [6033, 0]
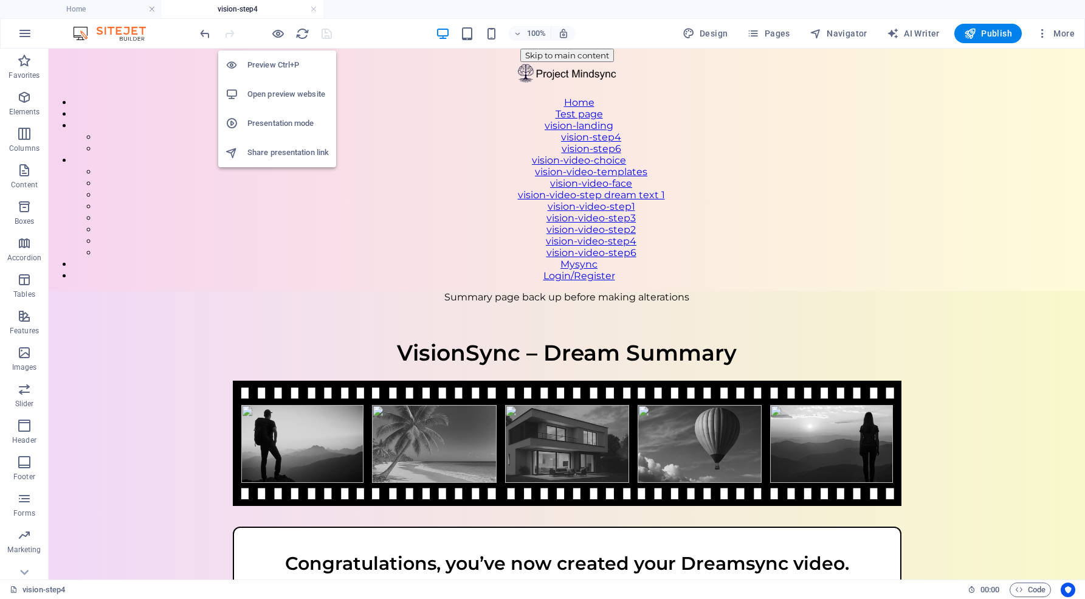
click at [280, 95] on h6 "Open preview website" at bounding box center [287, 94] width 81 height 15
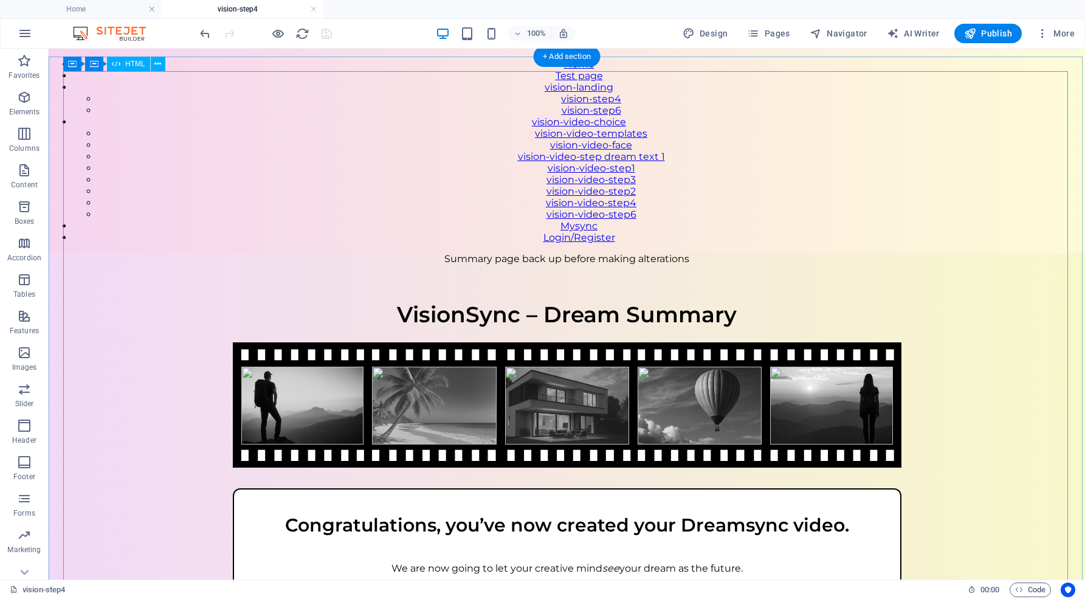
scroll to position [39, 0]
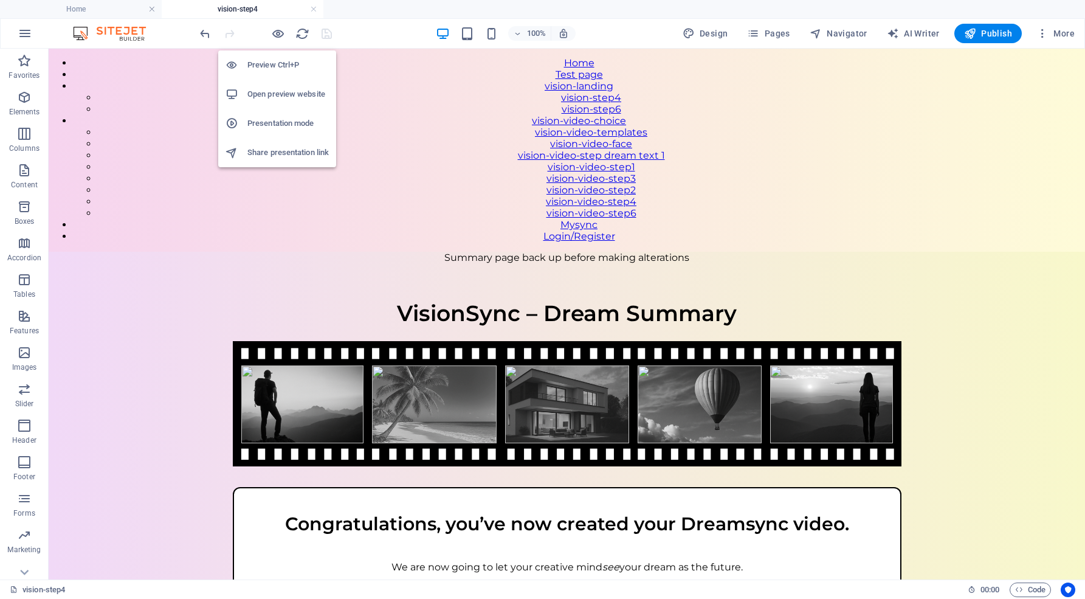
click at [278, 97] on h6 "Open preview website" at bounding box center [287, 94] width 81 height 15
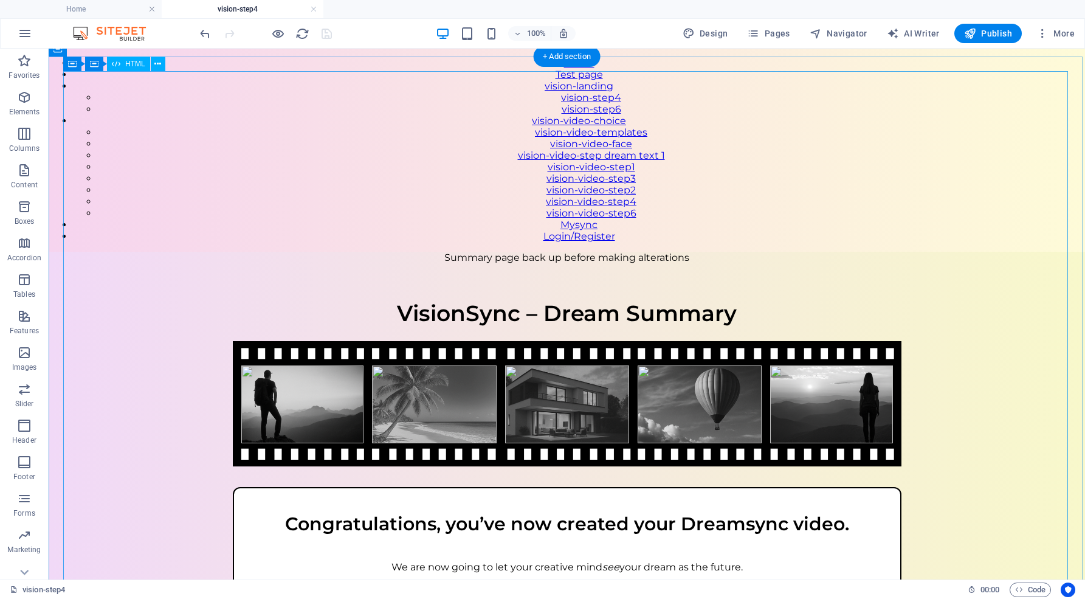
click at [586, 252] on div "Summary page back up before making alterations VisionSync – Step 4 VisionSync –…" at bounding box center [567, 523] width 1036 height 543
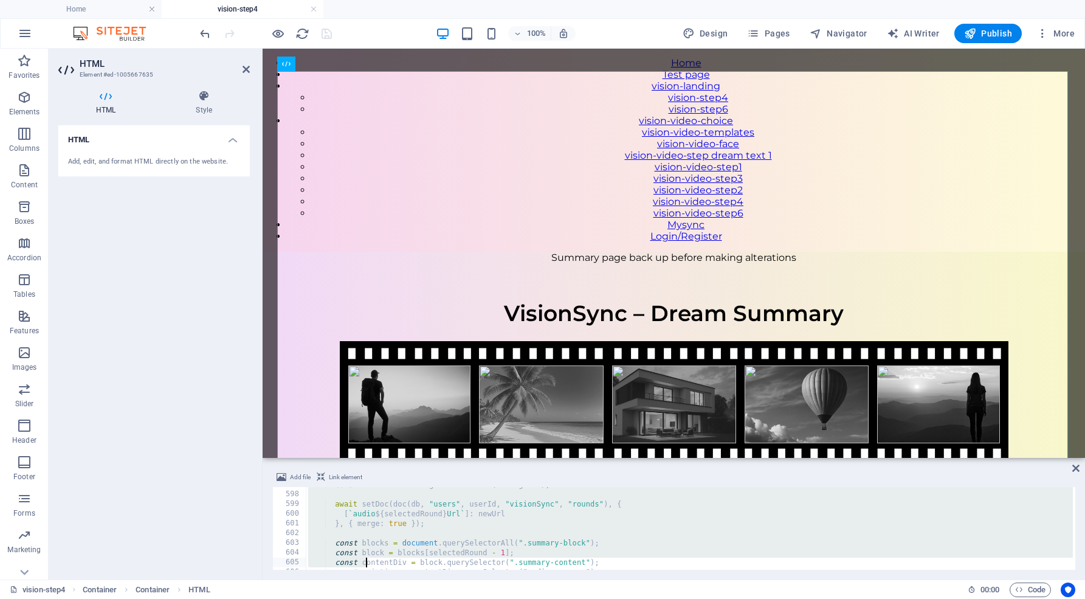
scroll to position [6035, 0]
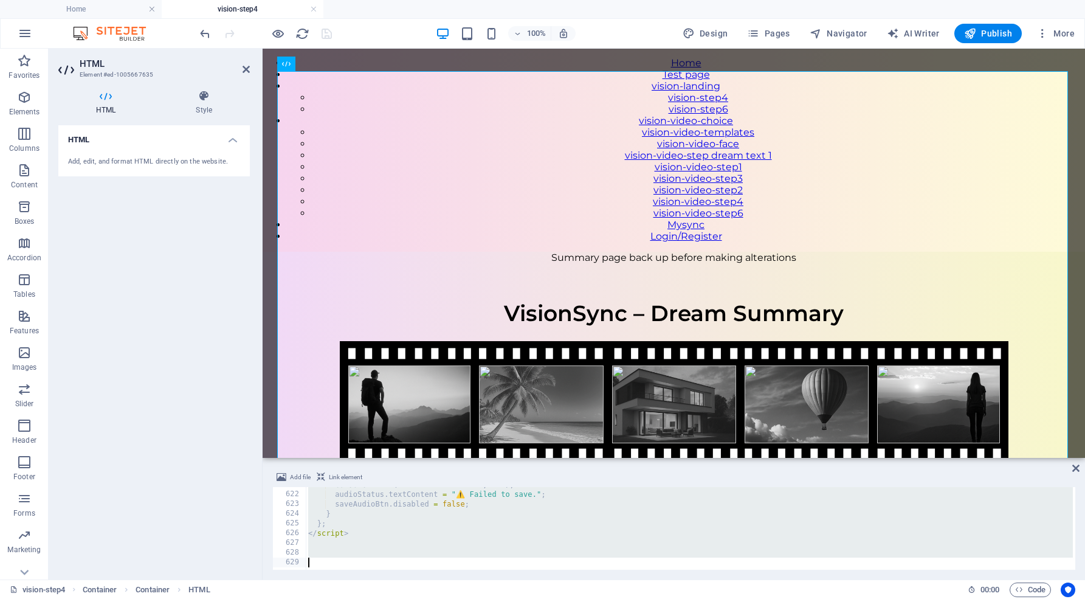
drag, startPoint x: 302, startPoint y: 489, endPoint x: 367, endPoint y: 598, distance: 127.2
click at [367, 579] on section "Favorites Elements Columns Content Boxes Accordion Tables Features Images Slide…" at bounding box center [542, 314] width 1085 height 530
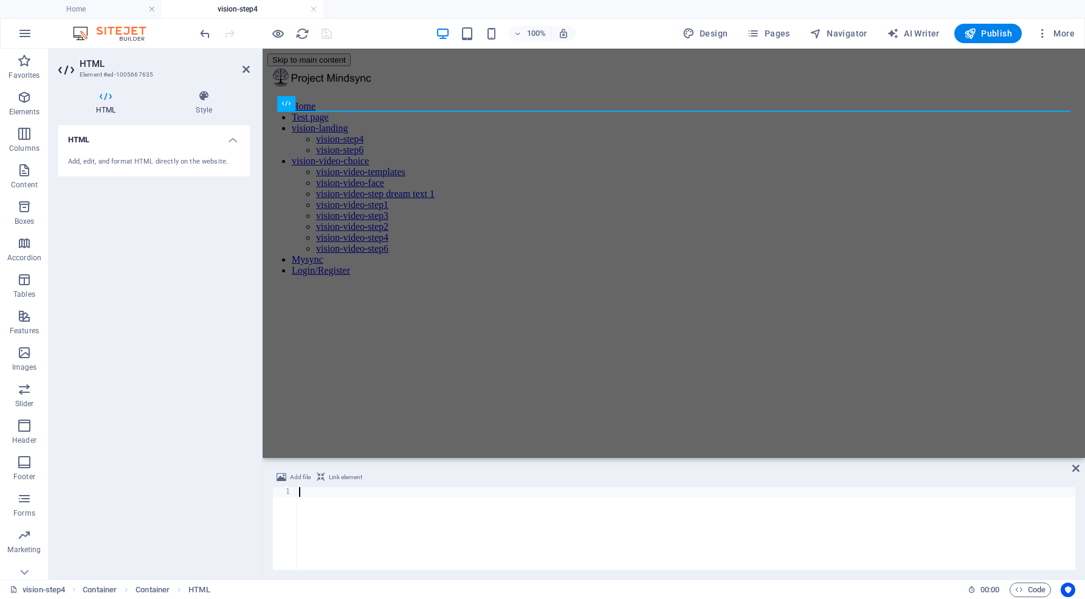
scroll to position [7773, 0]
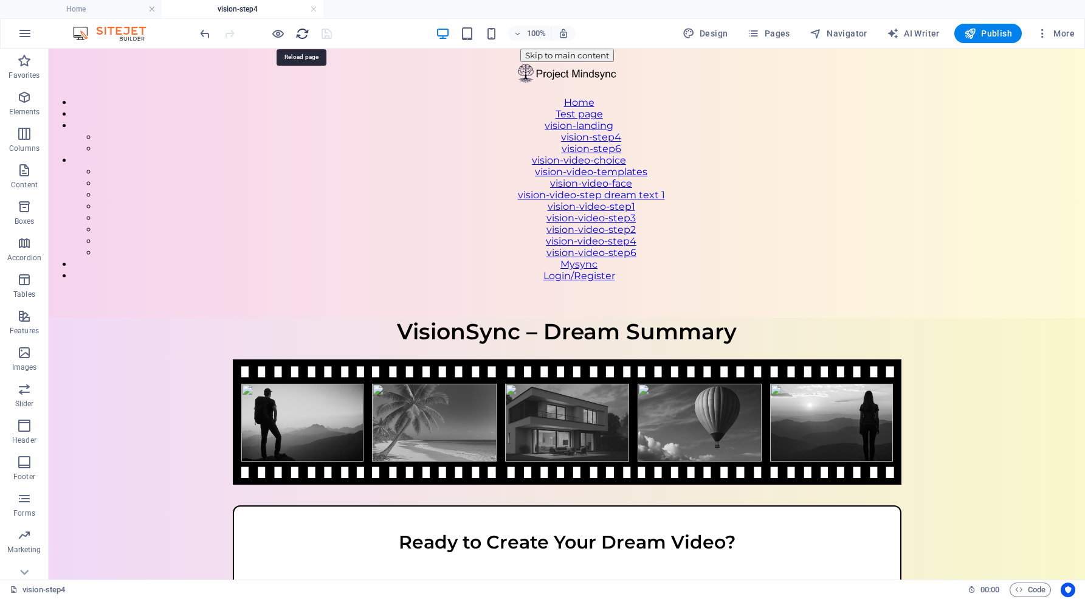
click at [302, 32] on icon "reload" at bounding box center [302, 34] width 14 height 14
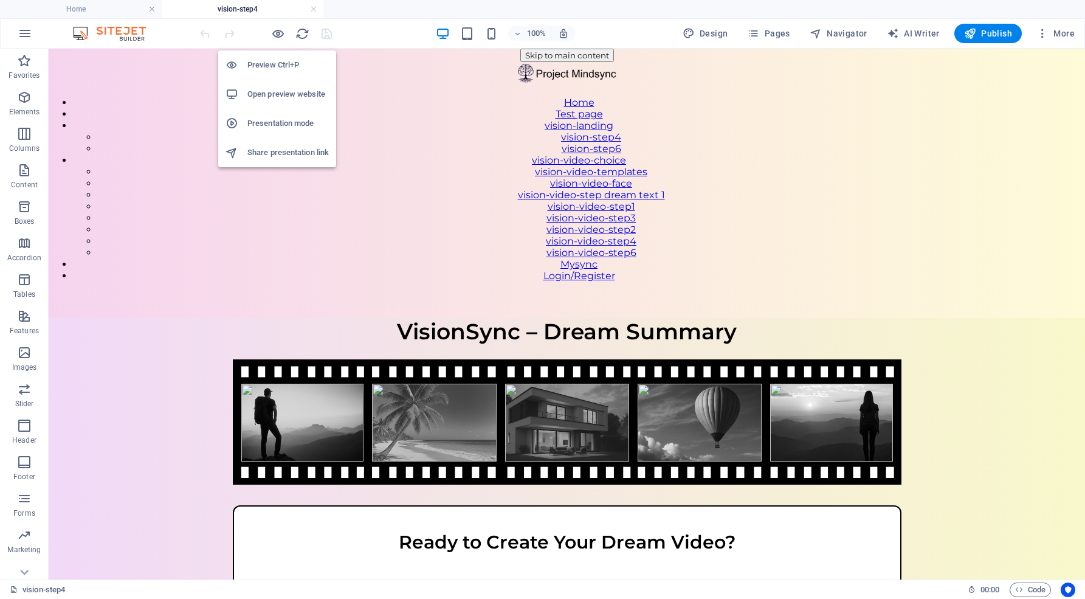
click at [283, 94] on h6 "Open preview website" at bounding box center [287, 94] width 81 height 15
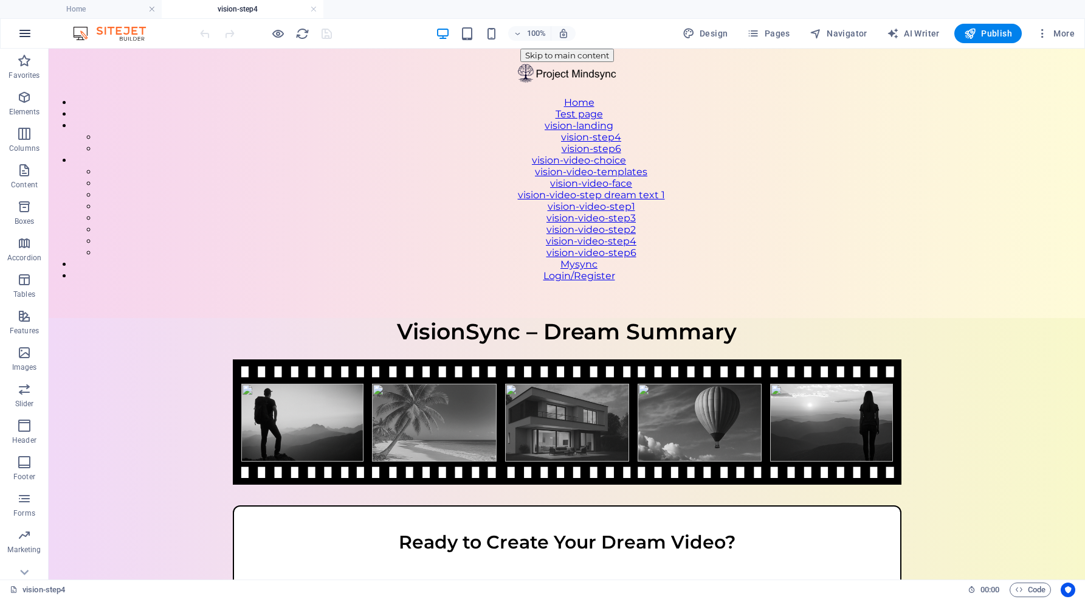
click at [24, 25] on button "button" at bounding box center [24, 33] width 29 height 29
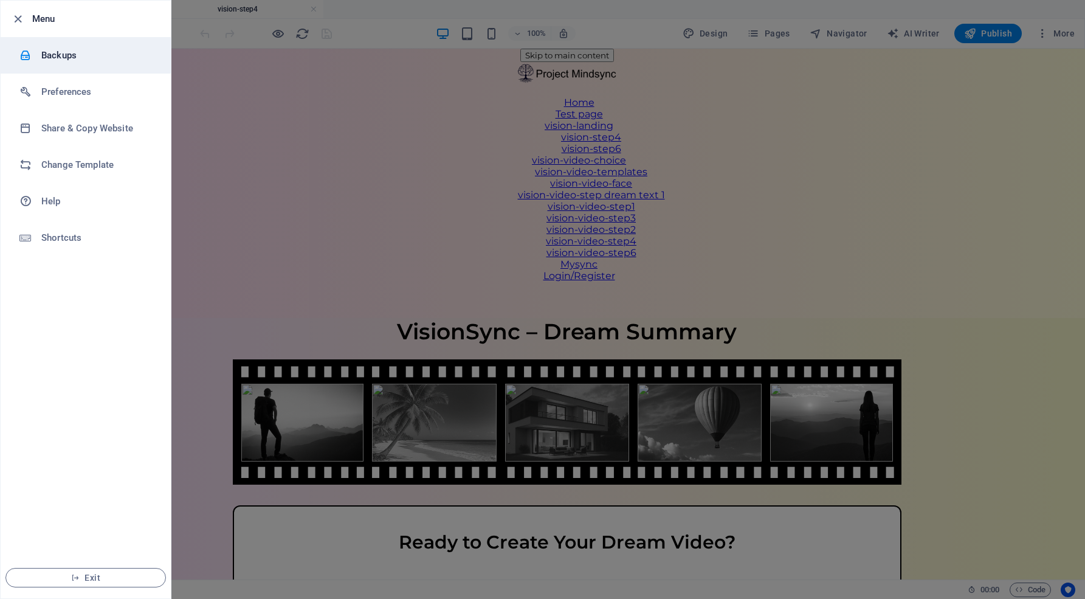
click at [77, 49] on h6 "Backups" at bounding box center [97, 55] width 112 height 15
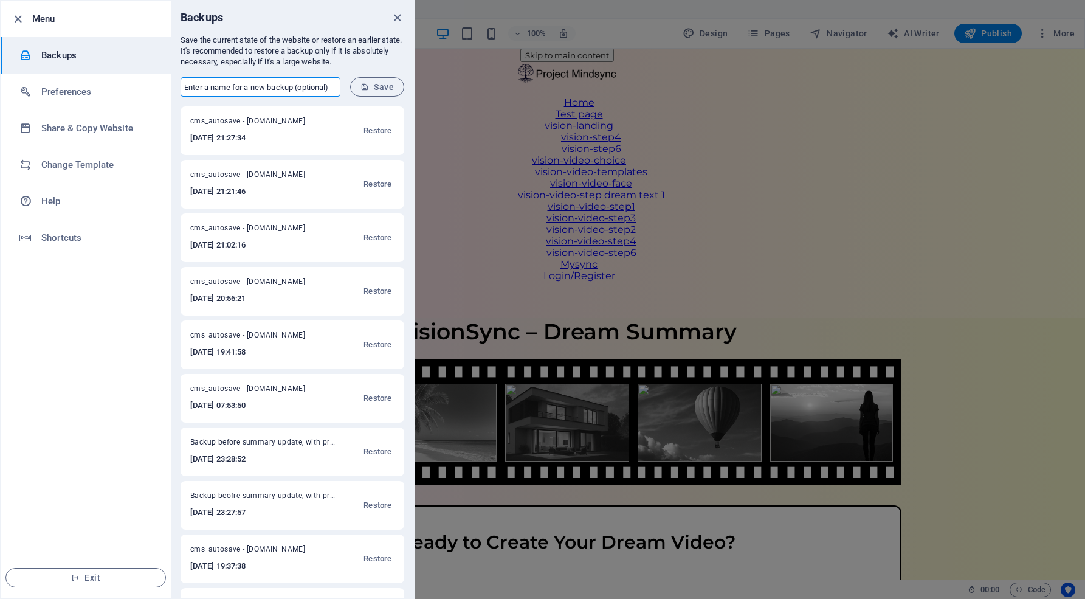
click at [210, 81] on input "text" at bounding box center [260, 86] width 160 height 19
type input "PNG videos being created just need tweaking"
click at [386, 84] on span "Save" at bounding box center [376, 87] width 33 height 10
click at [396, 17] on icon "close" at bounding box center [397, 18] width 14 height 14
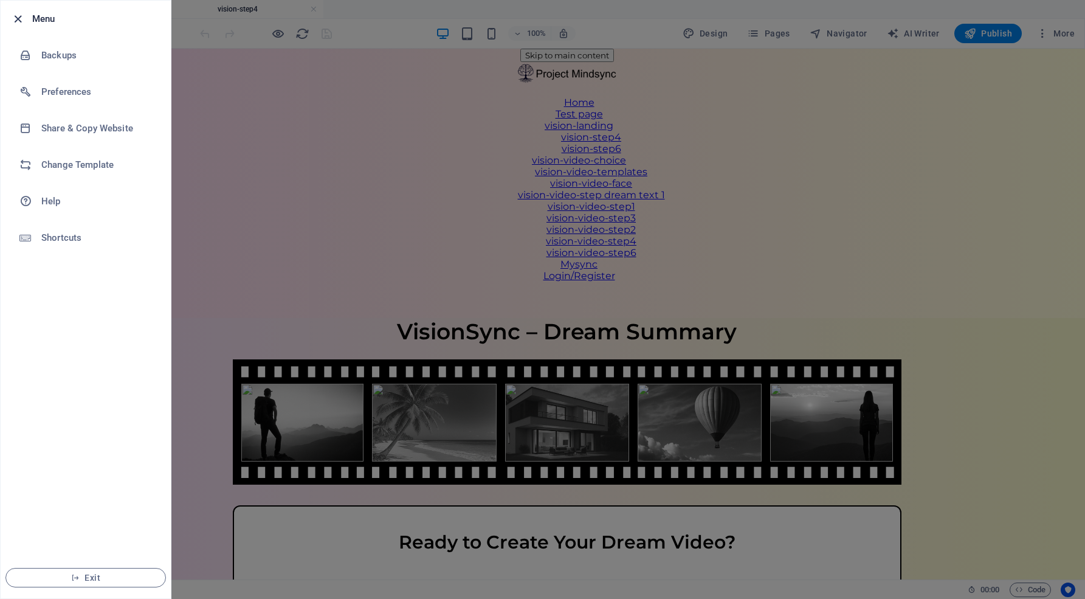
click at [18, 17] on icon "button" at bounding box center [18, 19] width 14 height 14
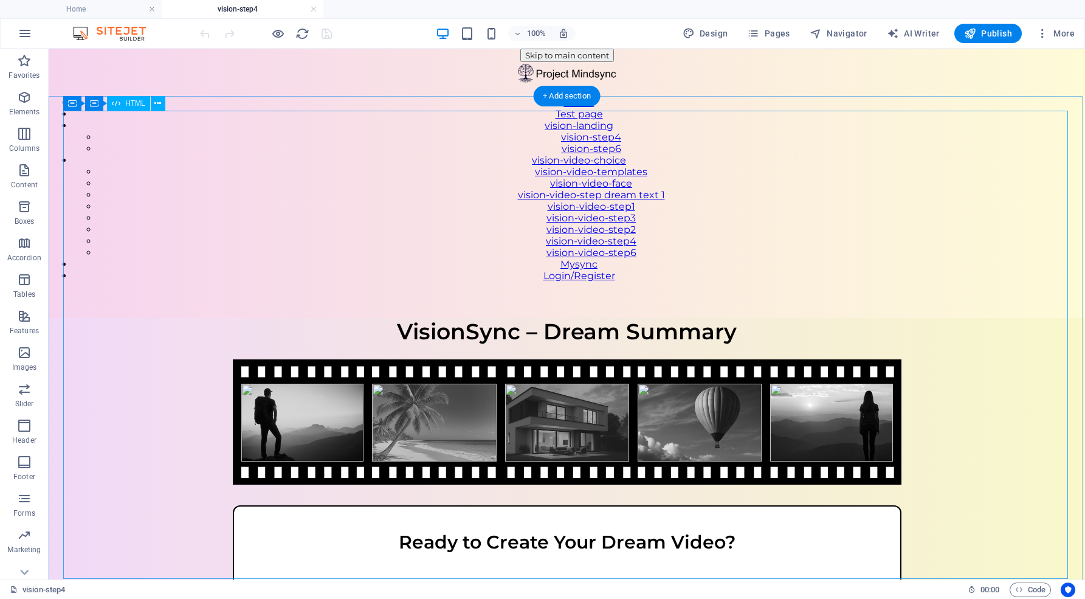
click at [417, 318] on div "VisionSync – Step 4 VisionSync – Dream Summary Ready to Create Your Dream Video…" at bounding box center [567, 519] width 1036 height 403
click at [369, 318] on div "VisionSync – Step 4 VisionSync – Dream Summary Ready to Create Your Dream Video…" at bounding box center [567, 519] width 1036 height 403
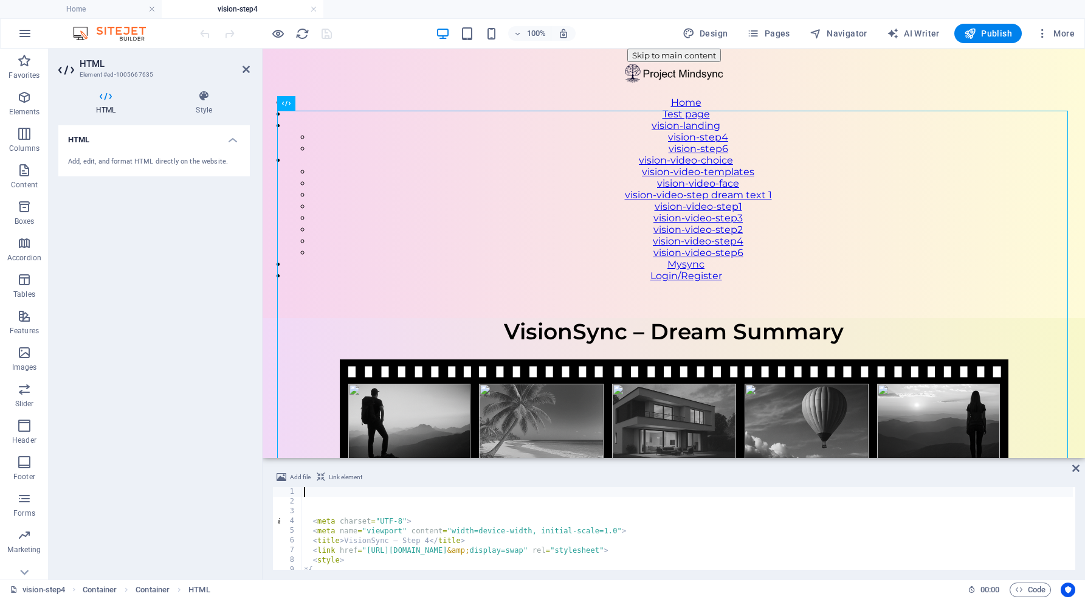
click at [338, 520] on div "< meta charset = "UTF-8" > < meta name = "viewport" content = "width=device-wid…" at bounding box center [863, 537] width 1124 height 100
type textarea "<meta charset="UTF-8">"
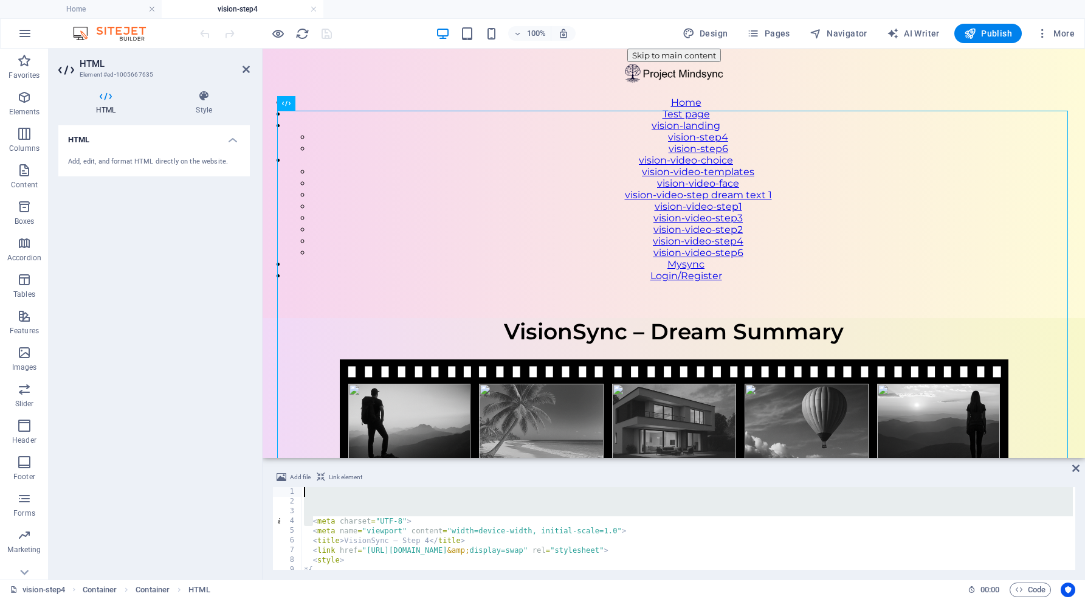
drag, startPoint x: 311, startPoint y: 520, endPoint x: 293, endPoint y: 495, distance: 31.4
click at [293, 495] on div "<meta charset="UTF-8"> 1 2 3 4 5 6 7 8 9 10 11 < meta charset = "UTF-8" > < met…" at bounding box center [673, 528] width 803 height 83
type textarea "<meta charset="UTF-8">"
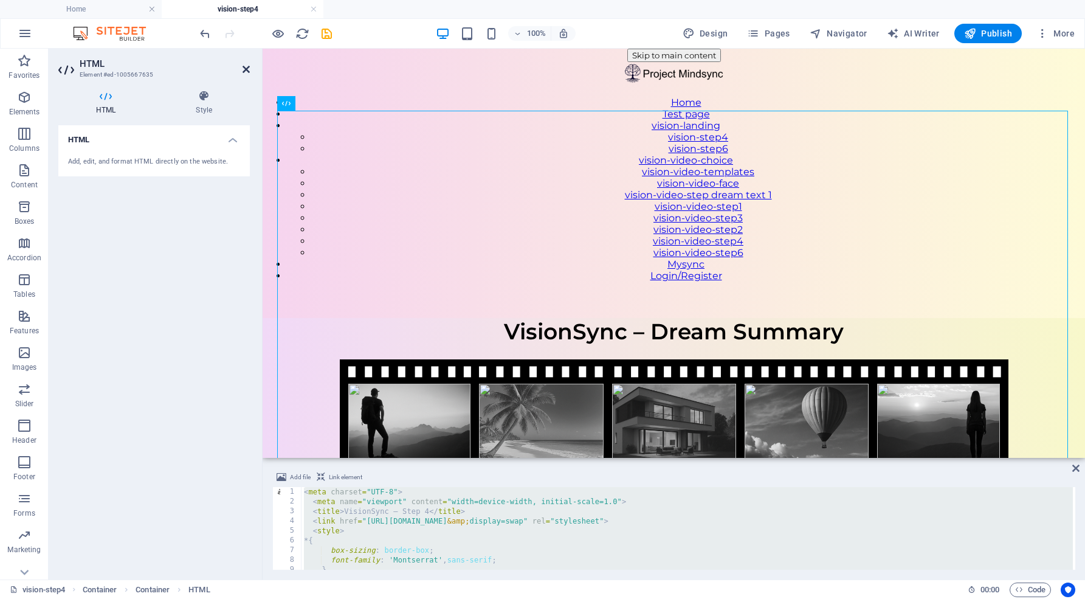
click at [244, 72] on icon at bounding box center [245, 69] width 7 height 10
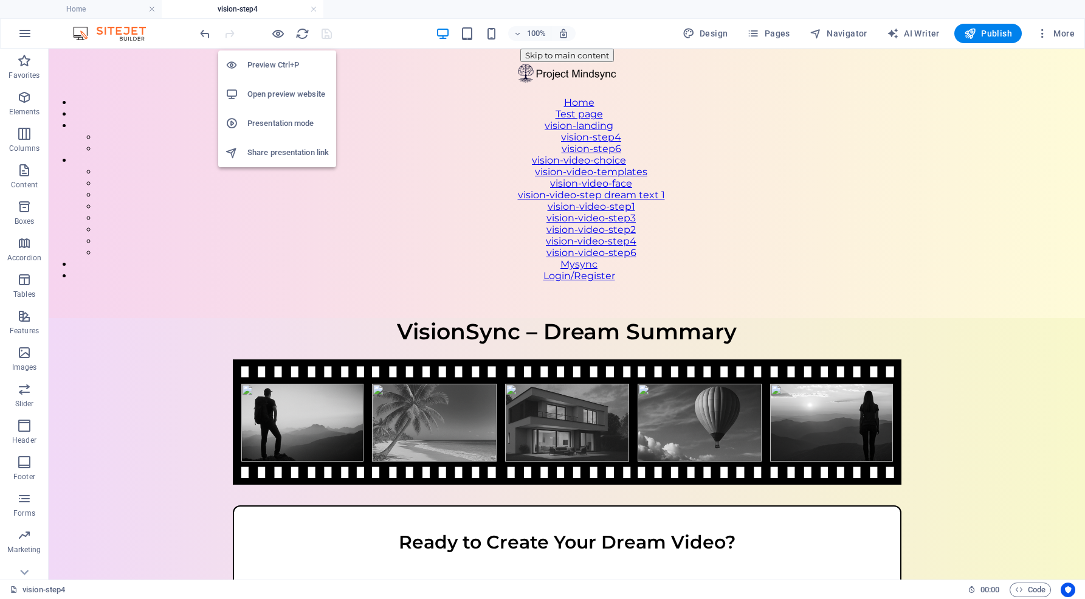
click at [278, 91] on h6 "Open preview website" at bounding box center [287, 94] width 81 height 15
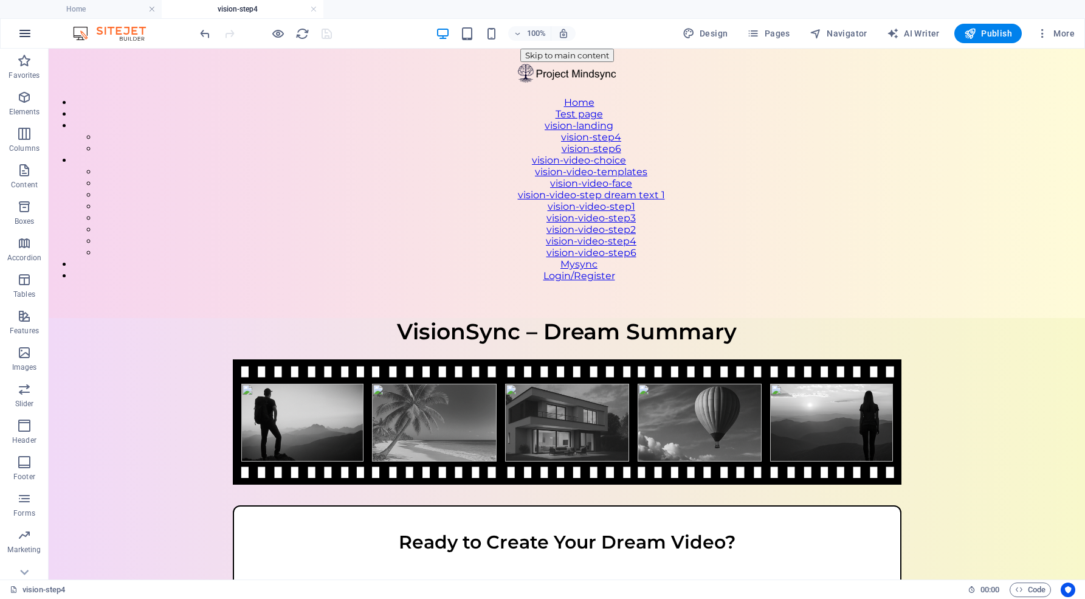
click at [26, 32] on icon "button" at bounding box center [25, 33] width 15 height 15
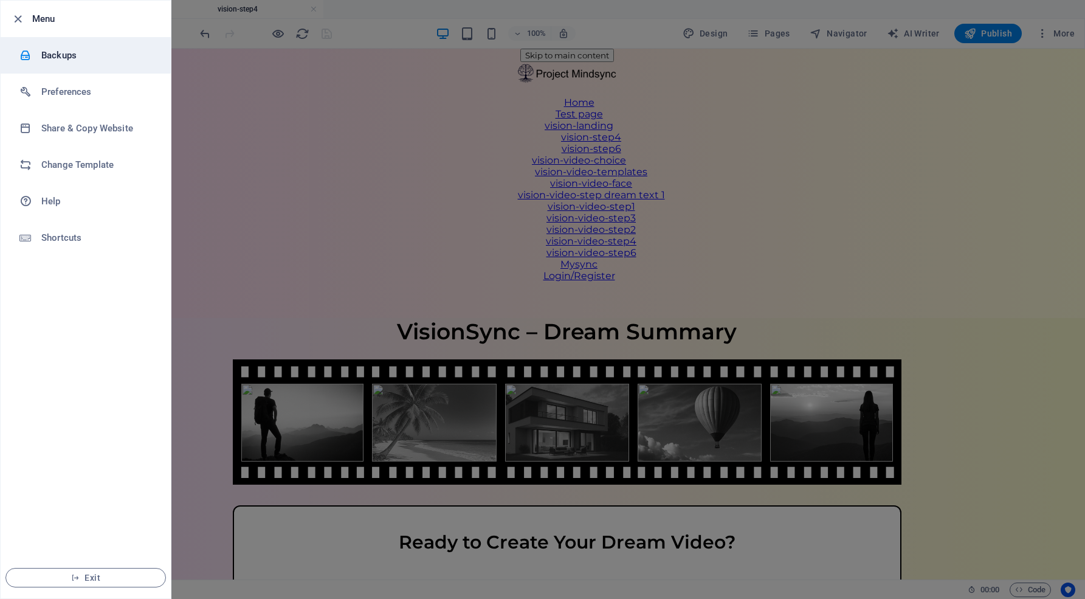
click at [64, 52] on h6 "Backups" at bounding box center [97, 55] width 112 height 15
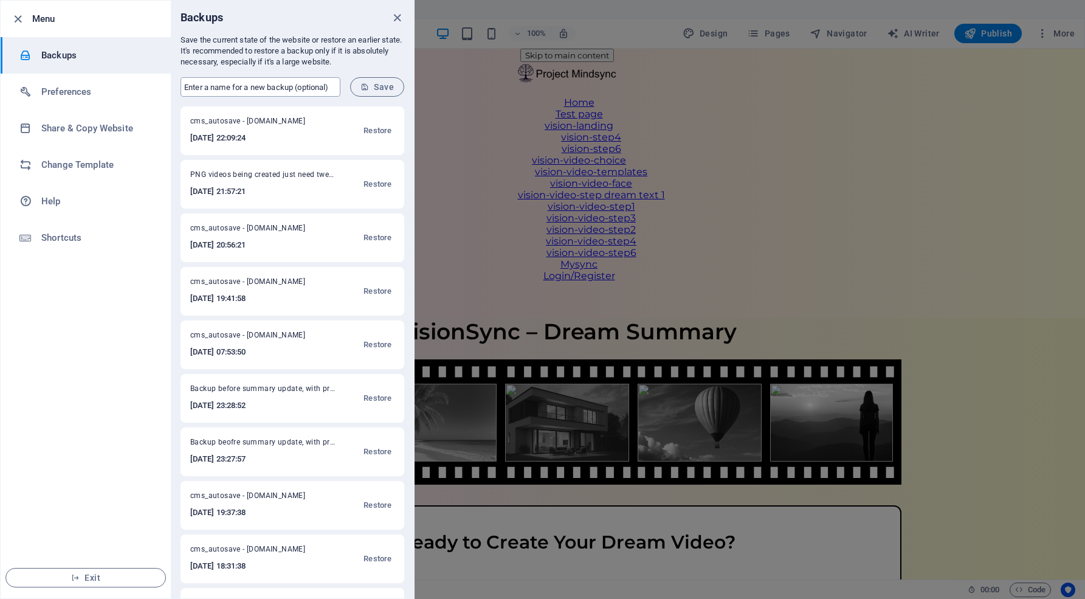
click at [207, 84] on input "text" at bounding box center [260, 86] width 160 height 19
type input "V"
type input "PNGs videos are good with tokens being created"
click at [382, 87] on span "Save" at bounding box center [376, 87] width 33 height 10
click at [397, 13] on icon "close" at bounding box center [397, 18] width 14 height 14
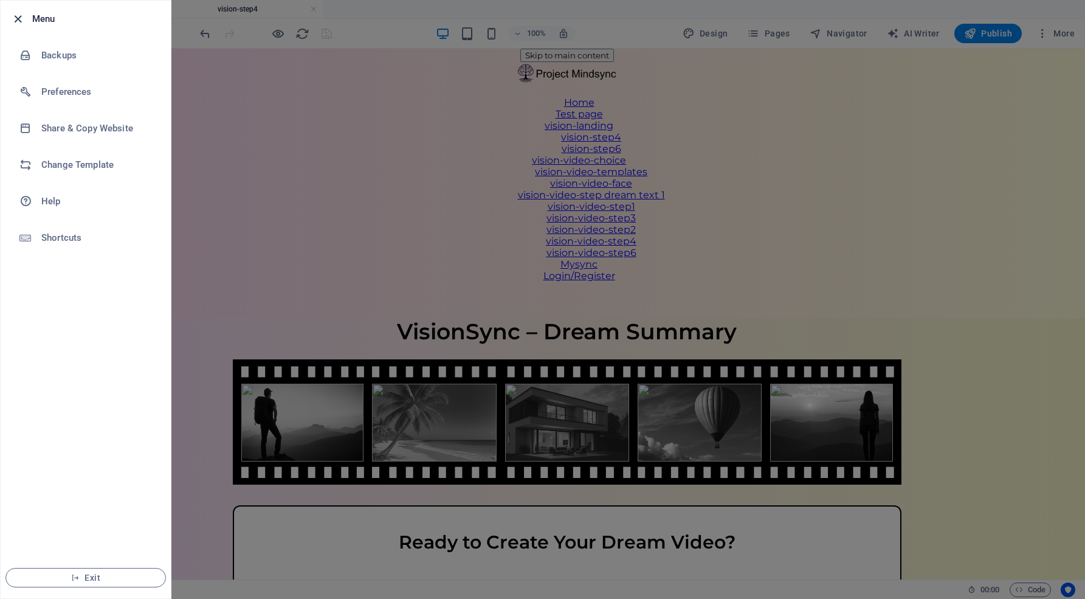
click at [15, 22] on icon "button" at bounding box center [18, 19] width 14 height 14
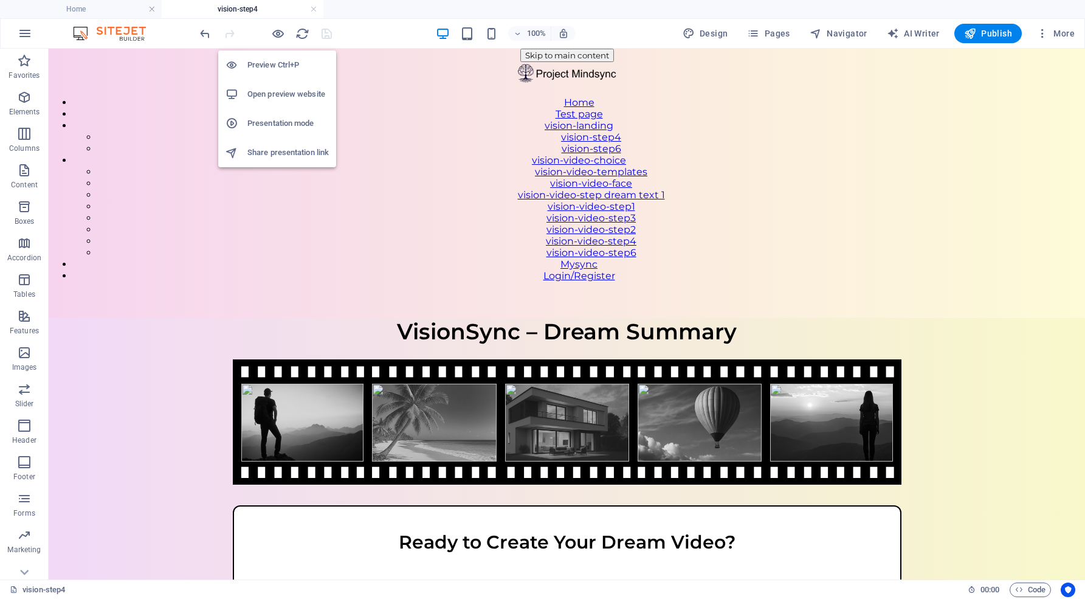
click at [287, 90] on h6 "Open preview website" at bounding box center [287, 94] width 81 height 15
